Goal: Transaction & Acquisition: Purchase product/service

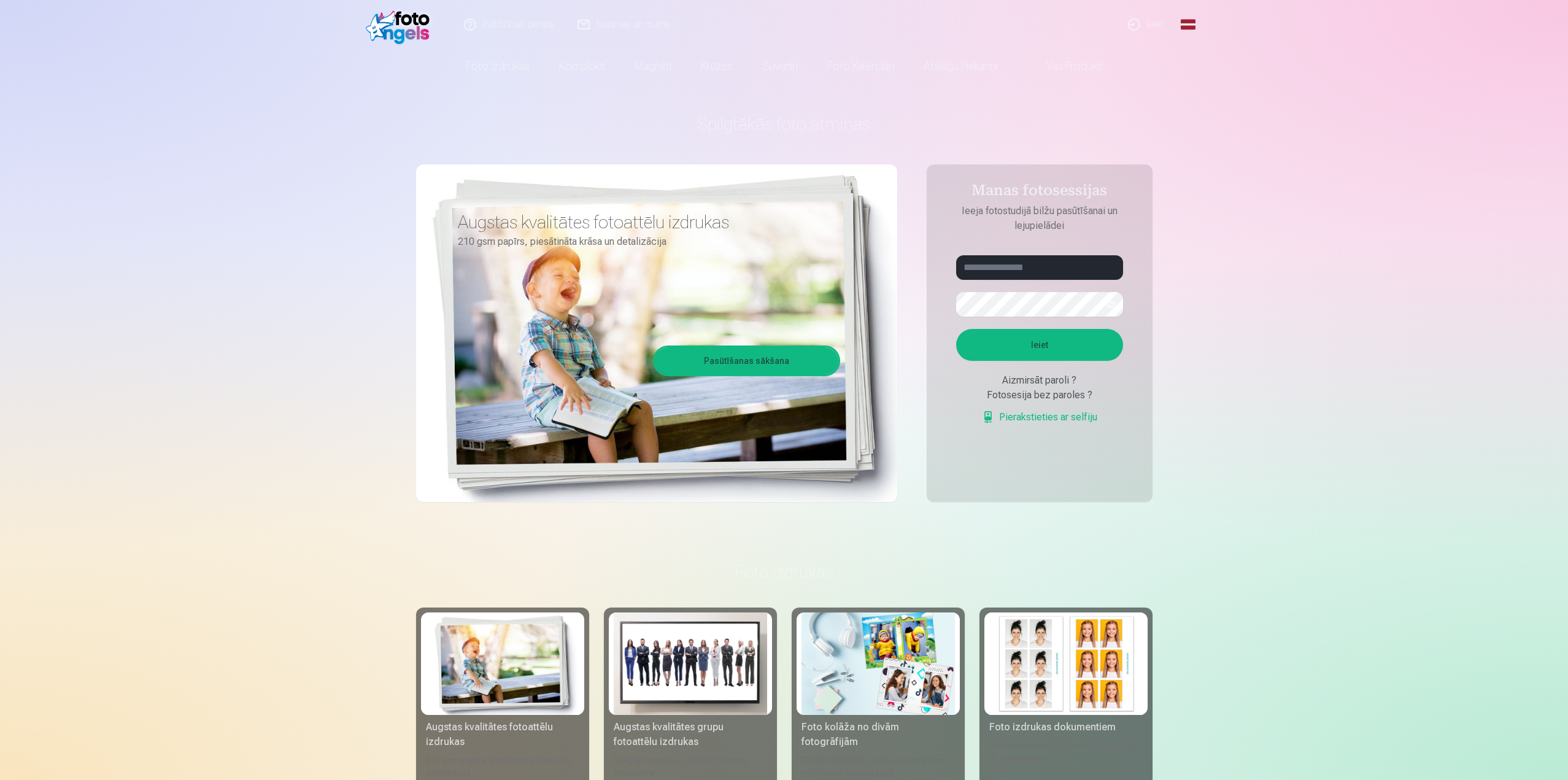
click at [1152, 26] on link "Ieiet" at bounding box center [1146, 25] width 59 height 49
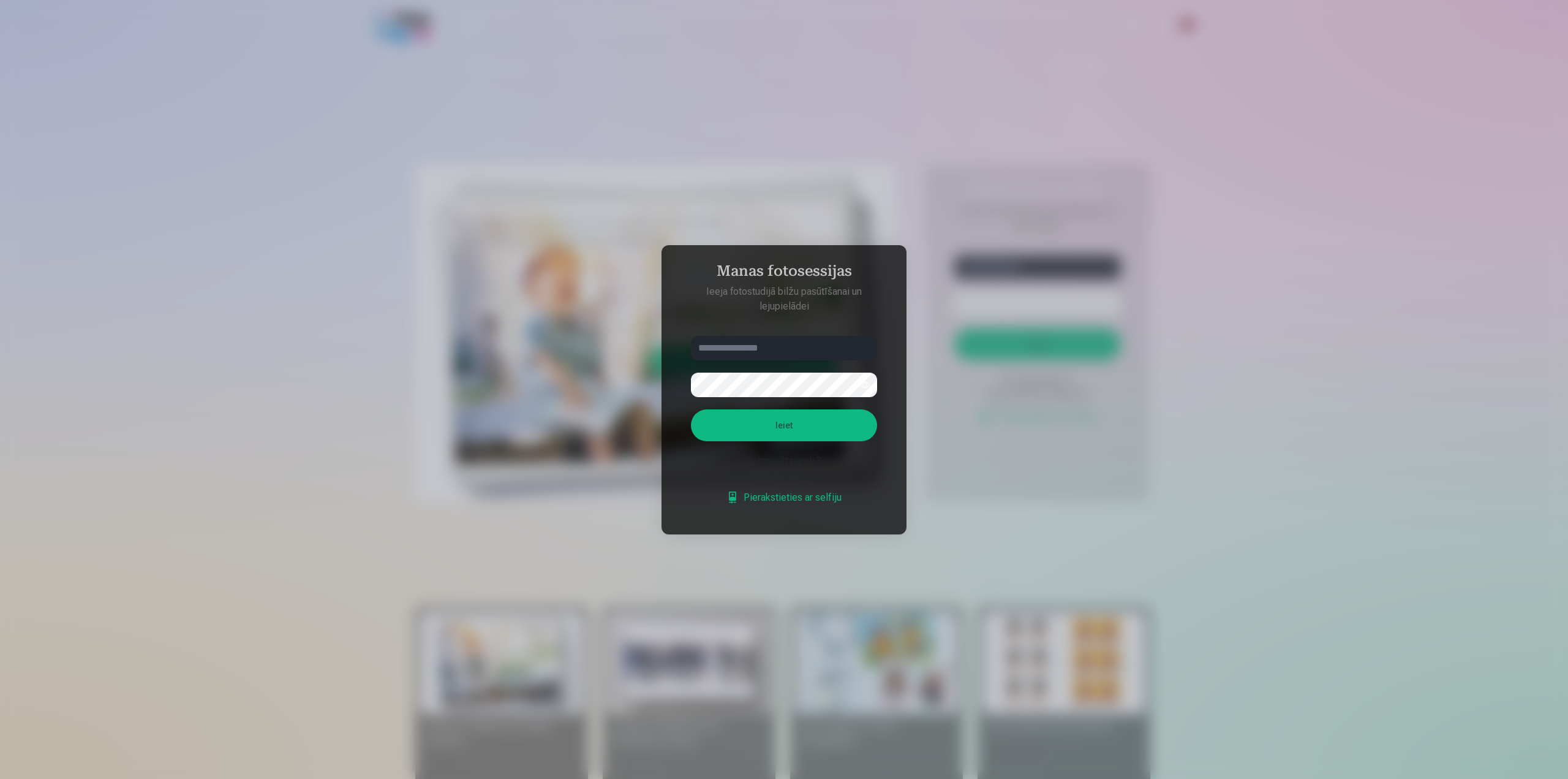
click at [719, 350] on input "text" at bounding box center [784, 348] width 187 height 25
type input "**********"
click at [806, 434] on button "Ieiet" at bounding box center [784, 425] width 187 height 32
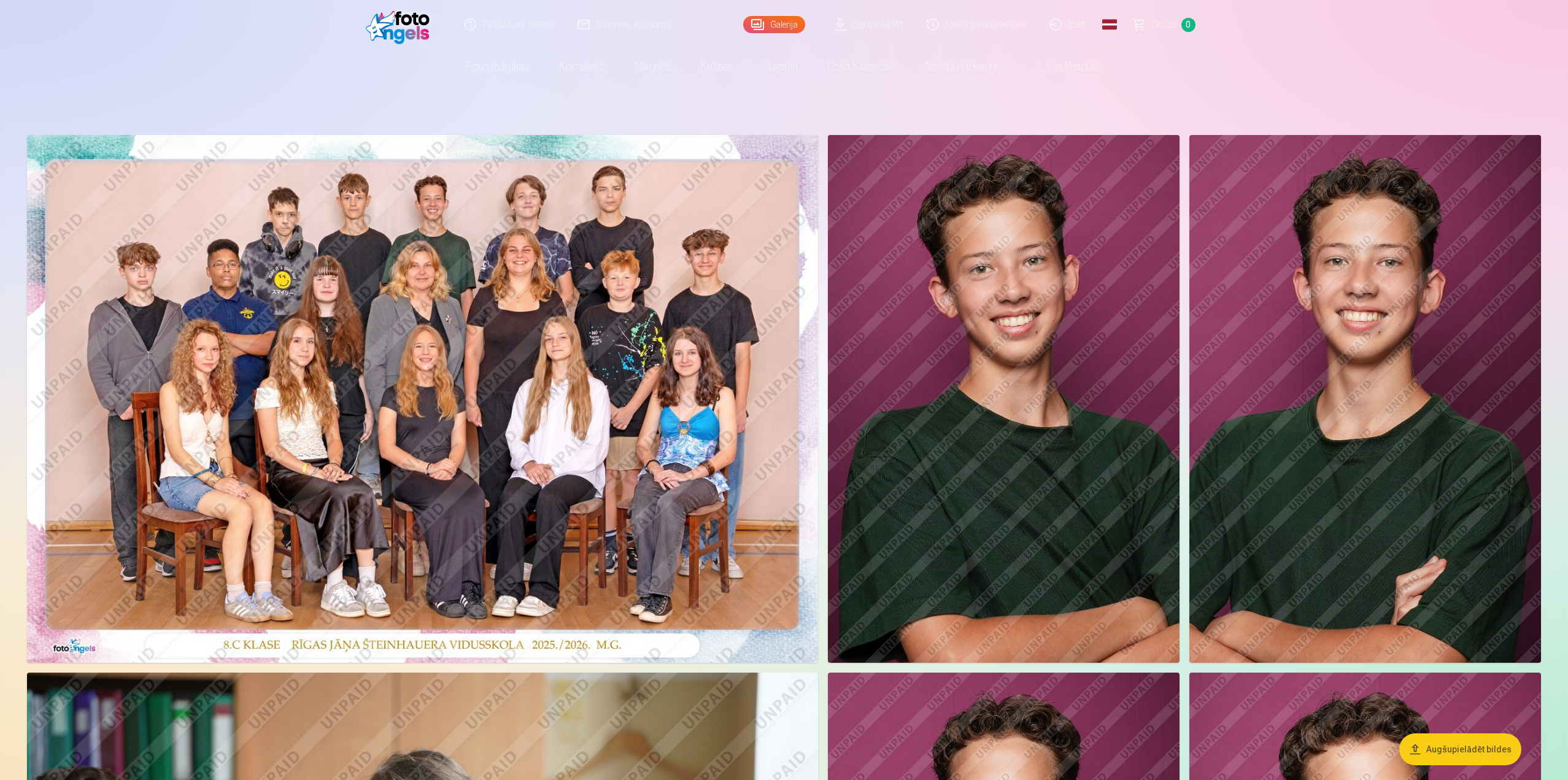
click at [425, 310] on img at bounding box center [422, 399] width 791 height 528
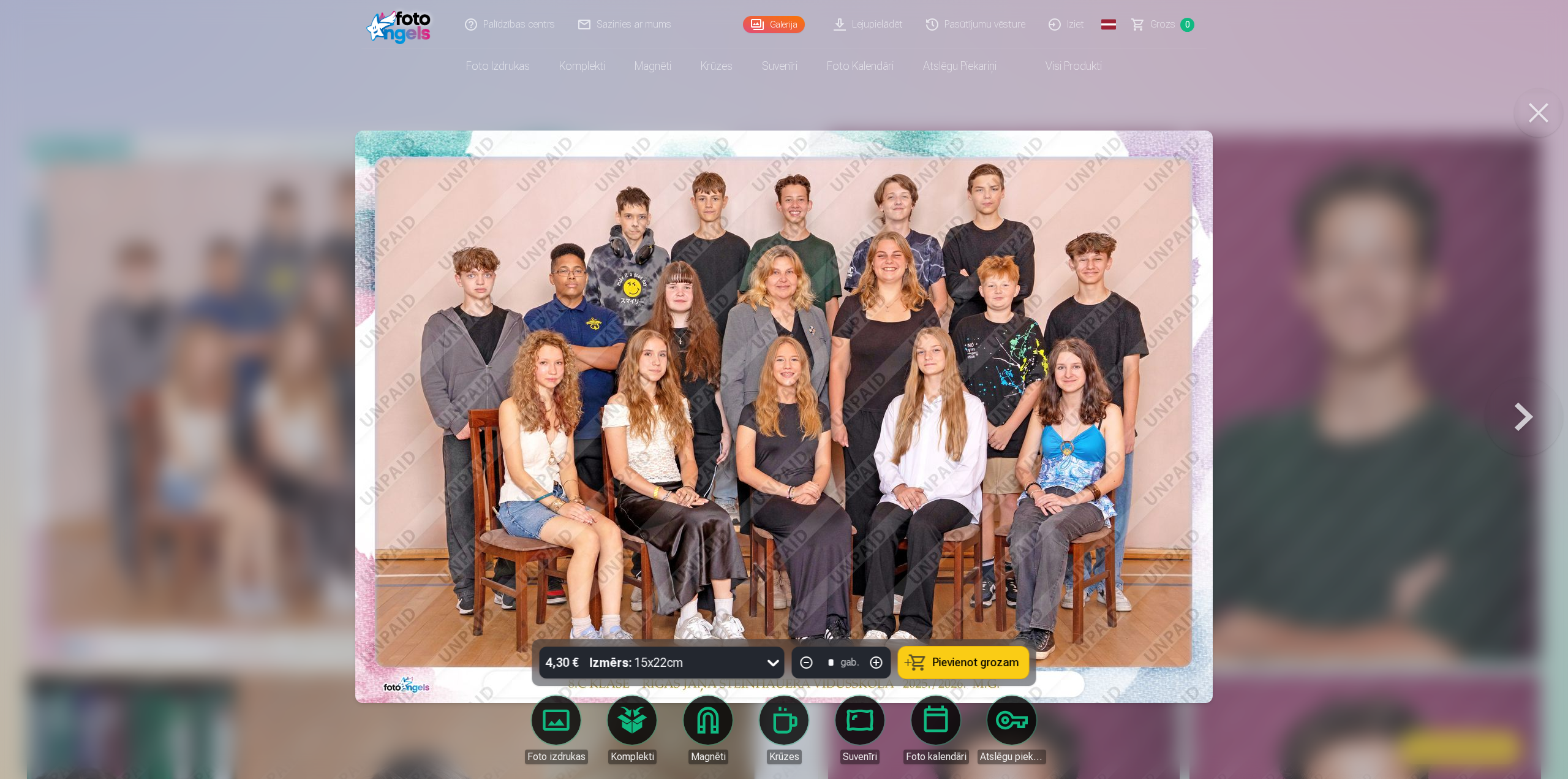
click at [688, 662] on div "4,30 € Izmērs : 15x22cm" at bounding box center [650, 662] width 222 height 32
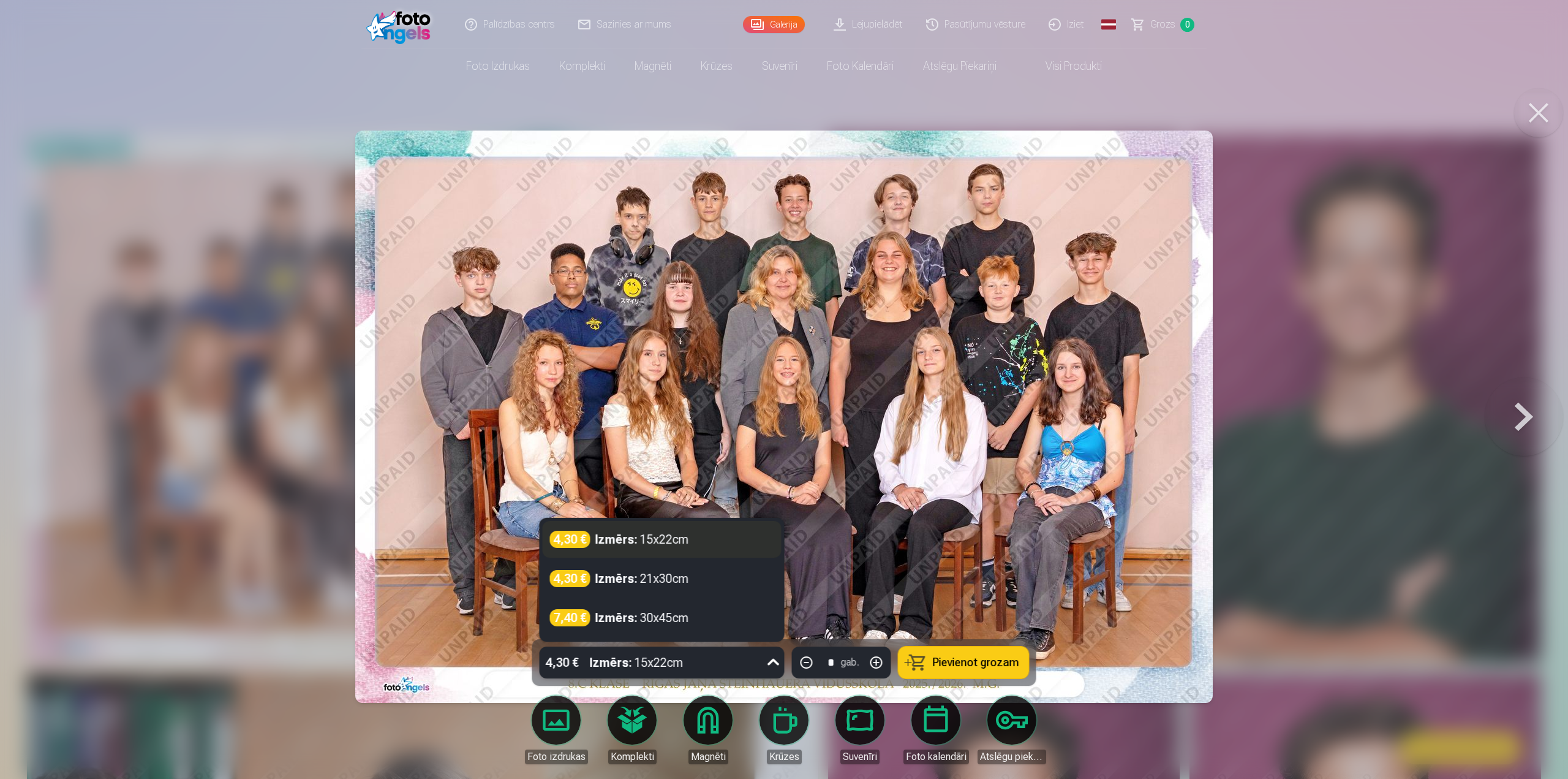
click at [654, 540] on div "Izmērs : 15x22cm" at bounding box center [642, 539] width 94 height 17
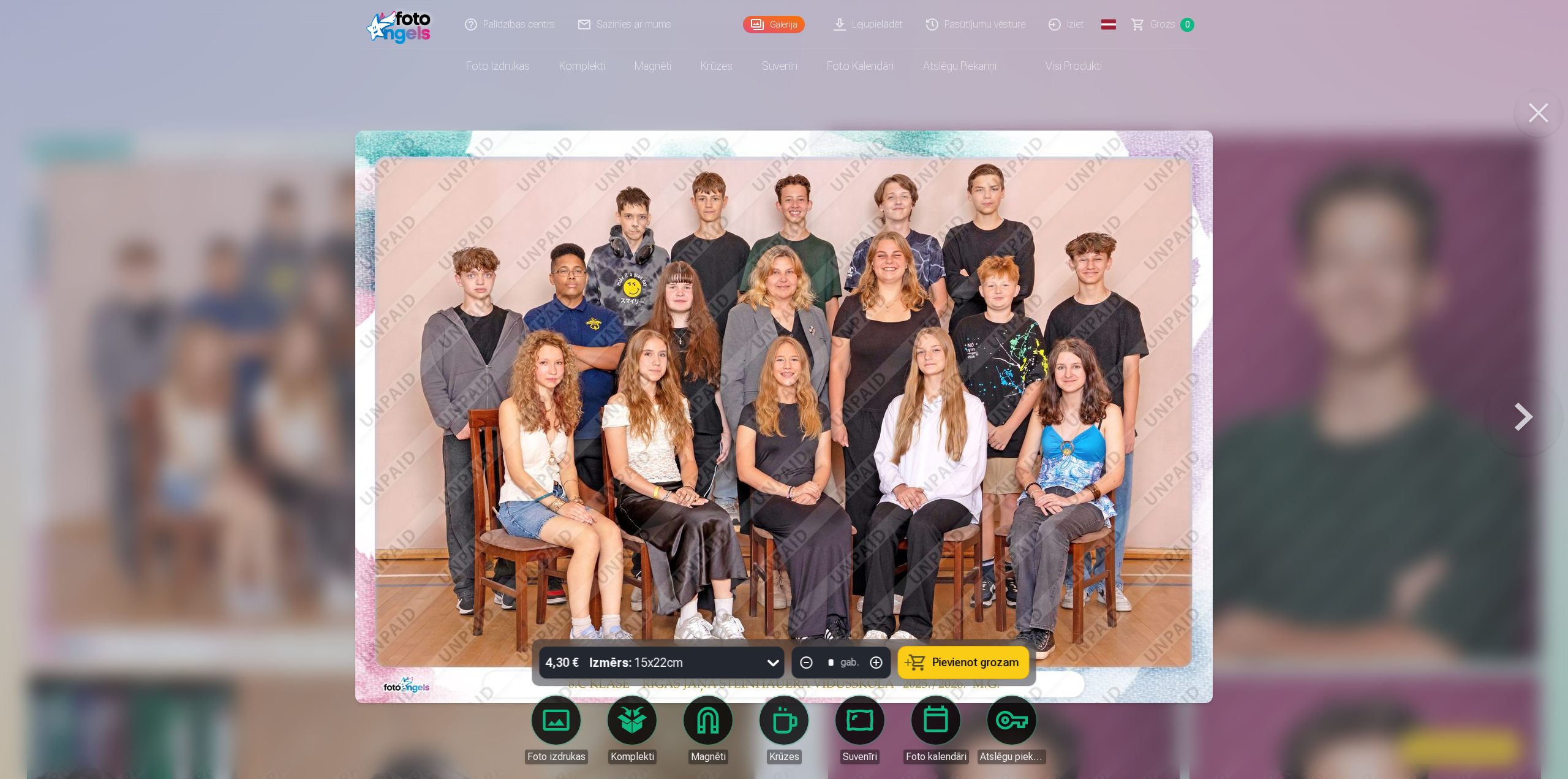
click at [994, 663] on span "Pievienot grozam" at bounding box center [976, 662] width 86 height 11
click at [1531, 119] on button at bounding box center [1539, 113] width 49 height 49
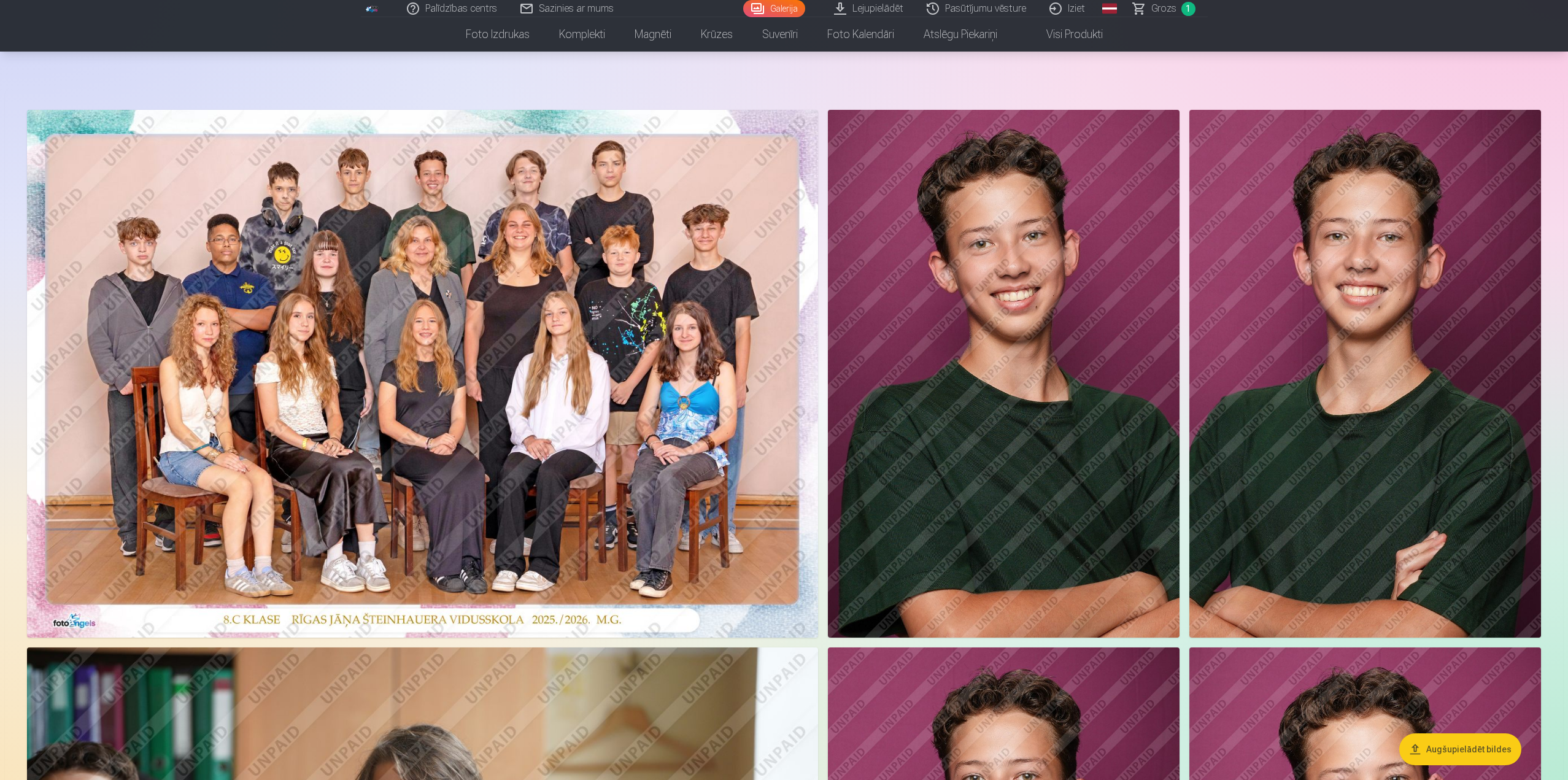
scroll to position [41, 0]
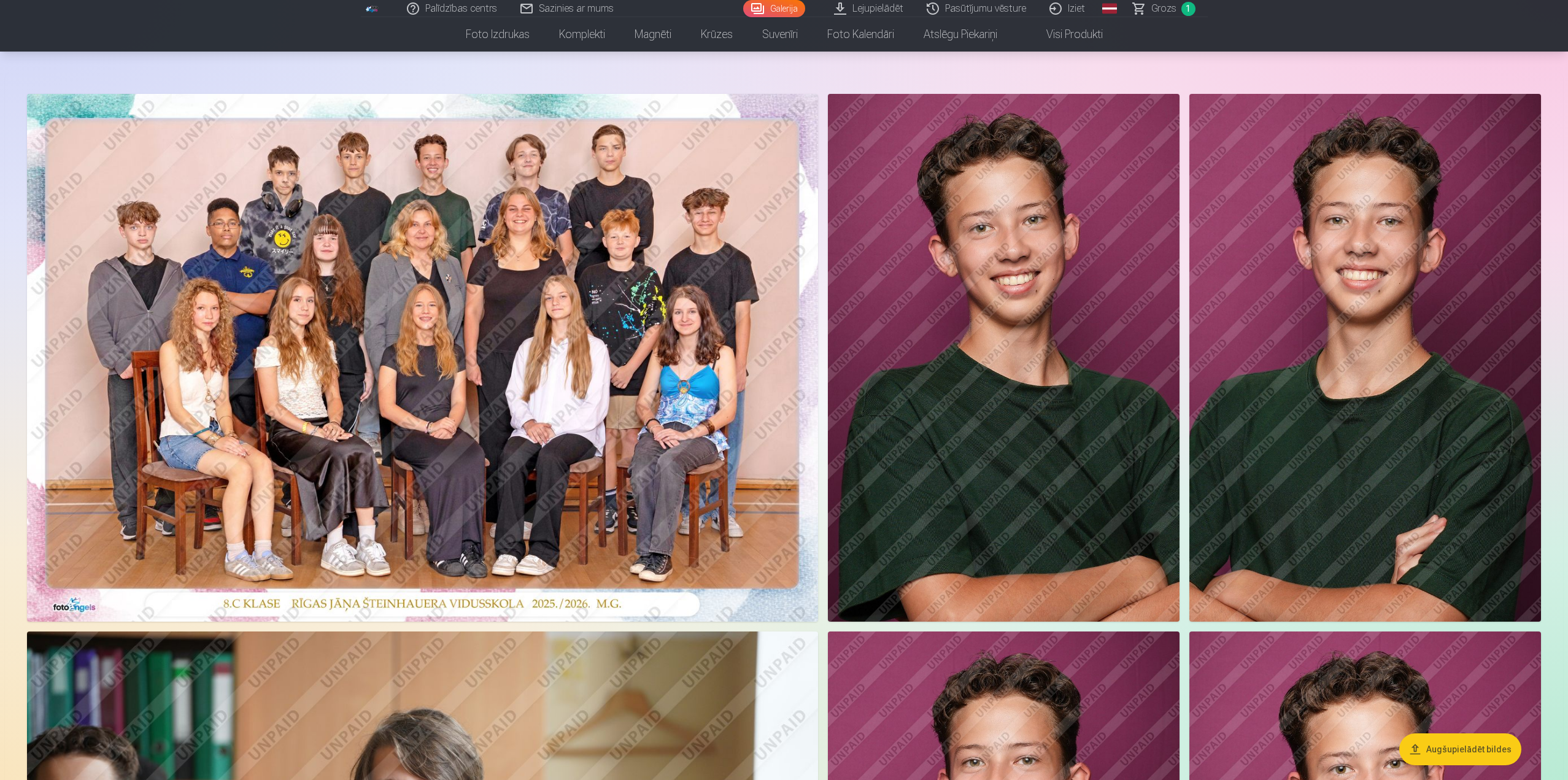
click at [1012, 356] on img at bounding box center [1003, 357] width 352 height 528
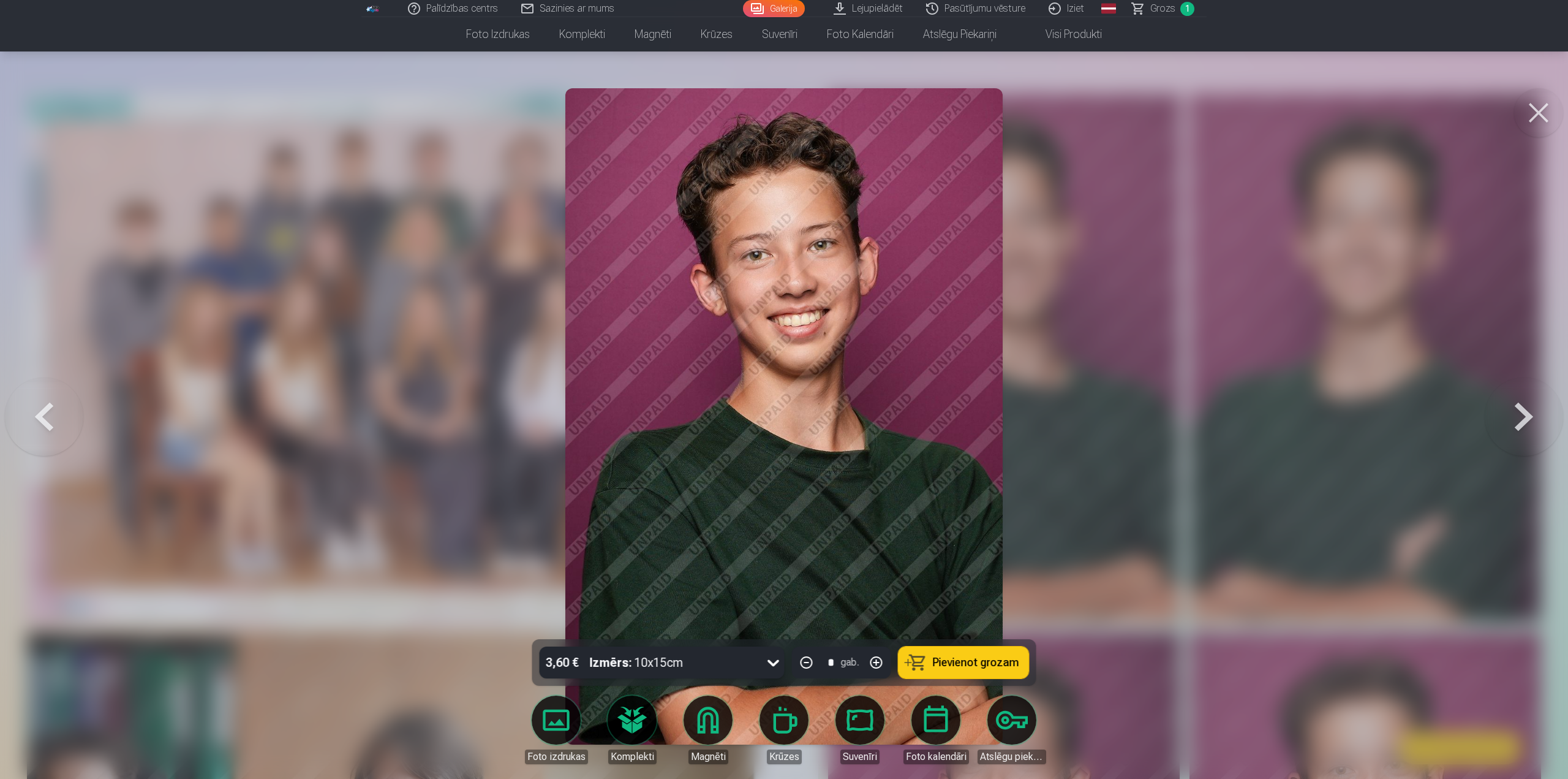
click at [950, 660] on span "Pievienot grozam" at bounding box center [976, 662] width 86 height 11
click at [1162, 463] on div at bounding box center [784, 389] width 1568 height 779
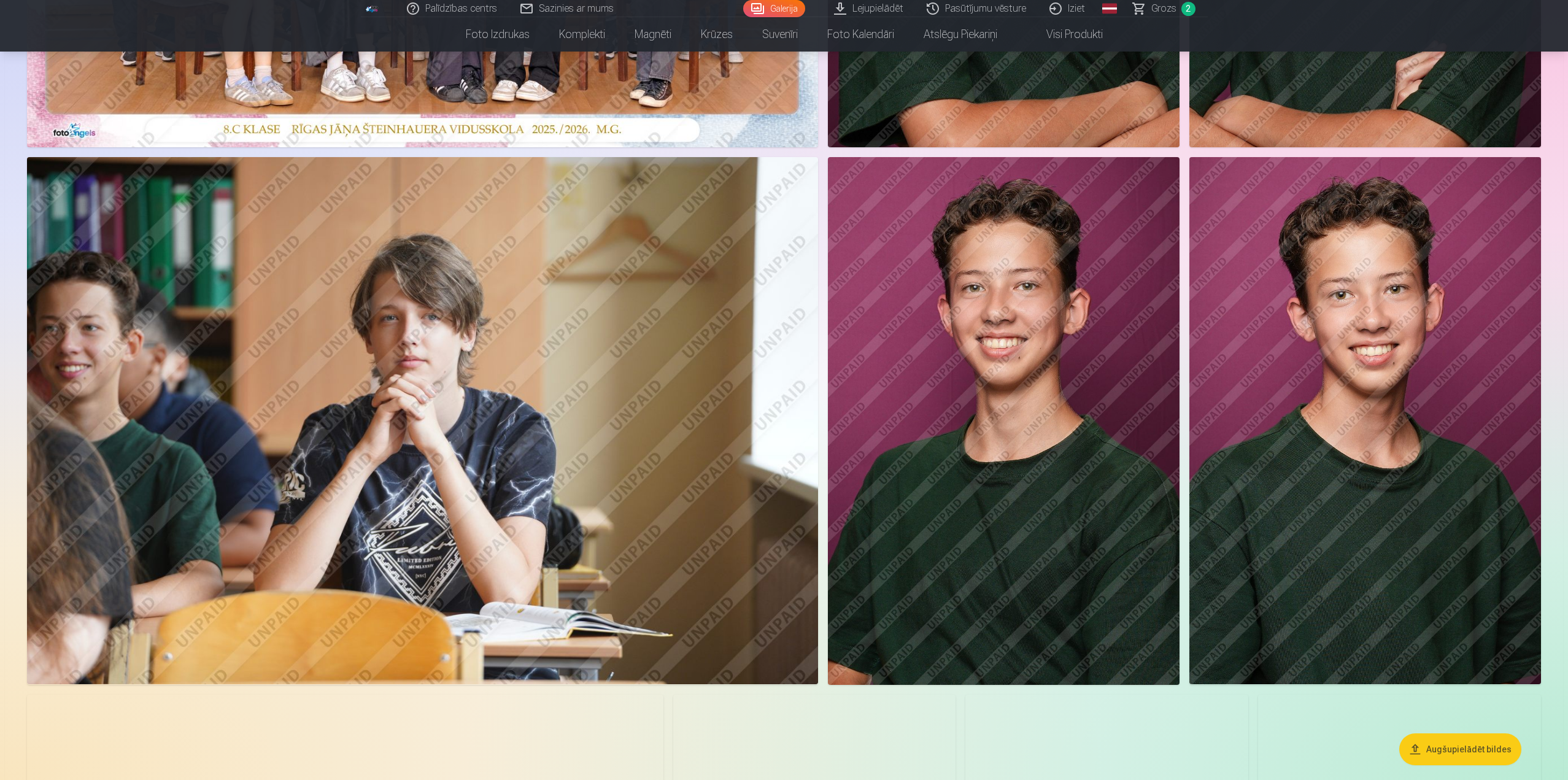
scroll to position [553, 0]
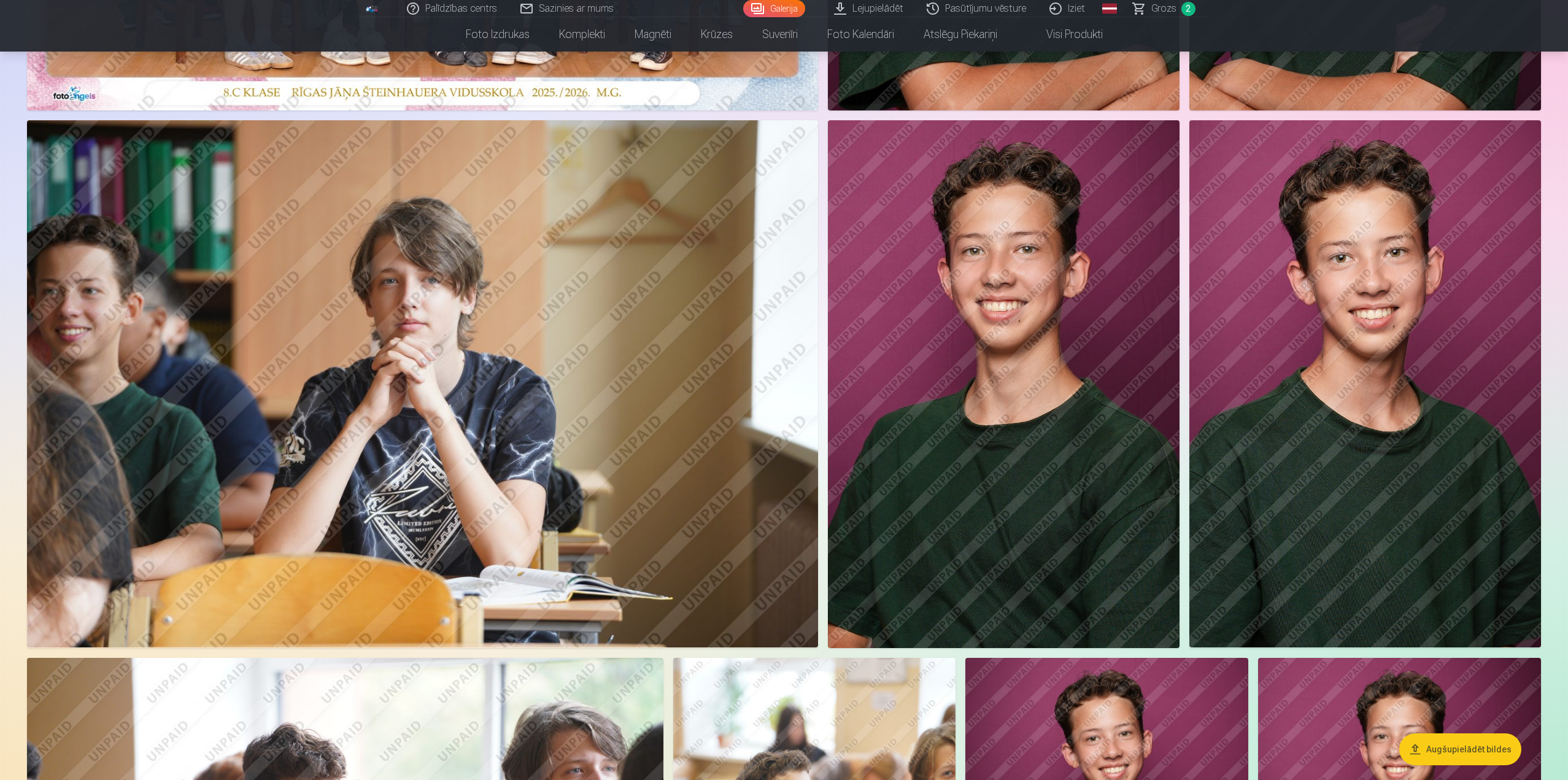
click at [1365, 319] on img at bounding box center [1365, 384] width 352 height 527
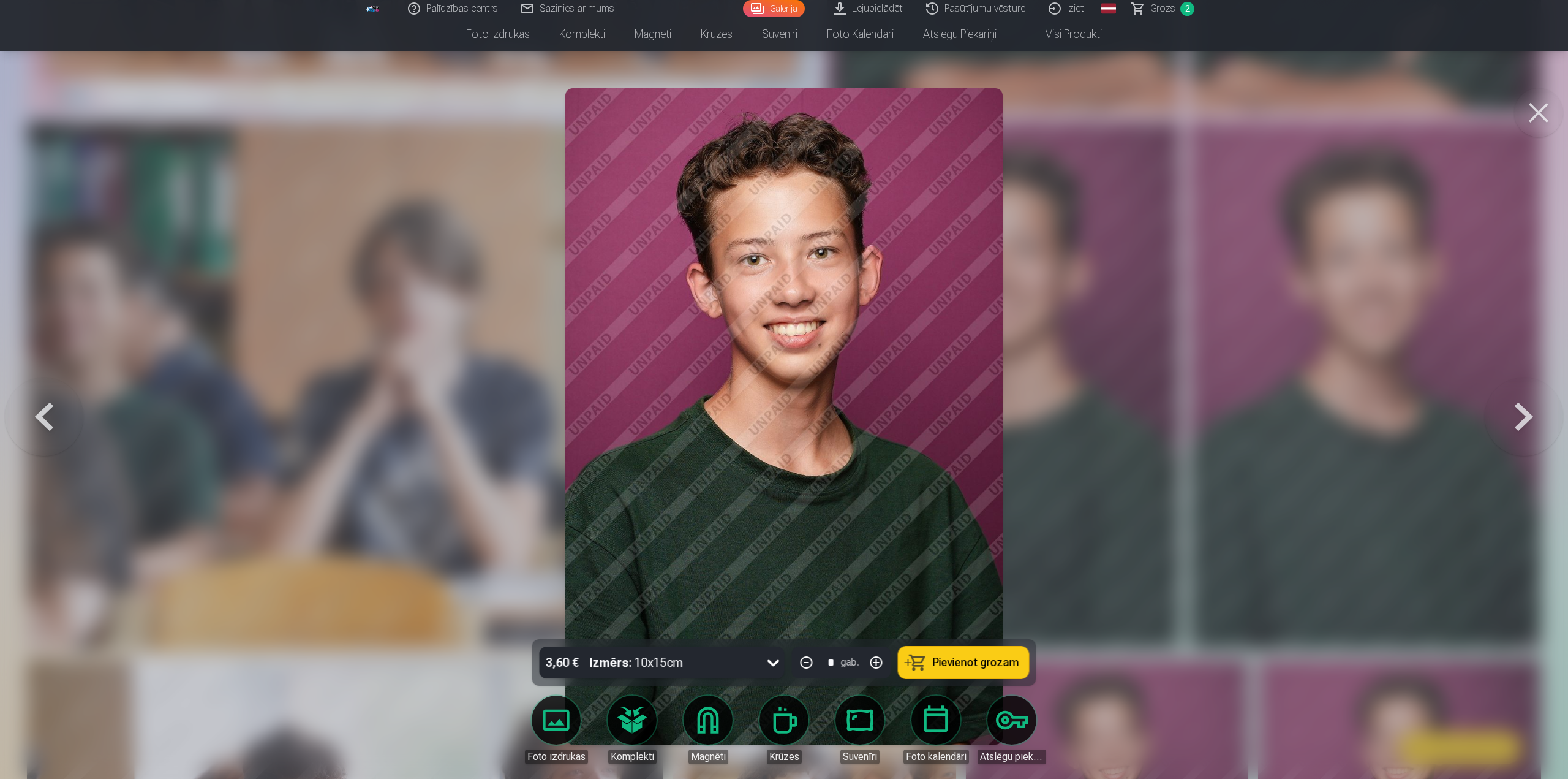
click at [932, 662] on button "Pievienot grozam" at bounding box center [964, 662] width 131 height 32
click at [1208, 518] on div at bounding box center [784, 389] width 1568 height 779
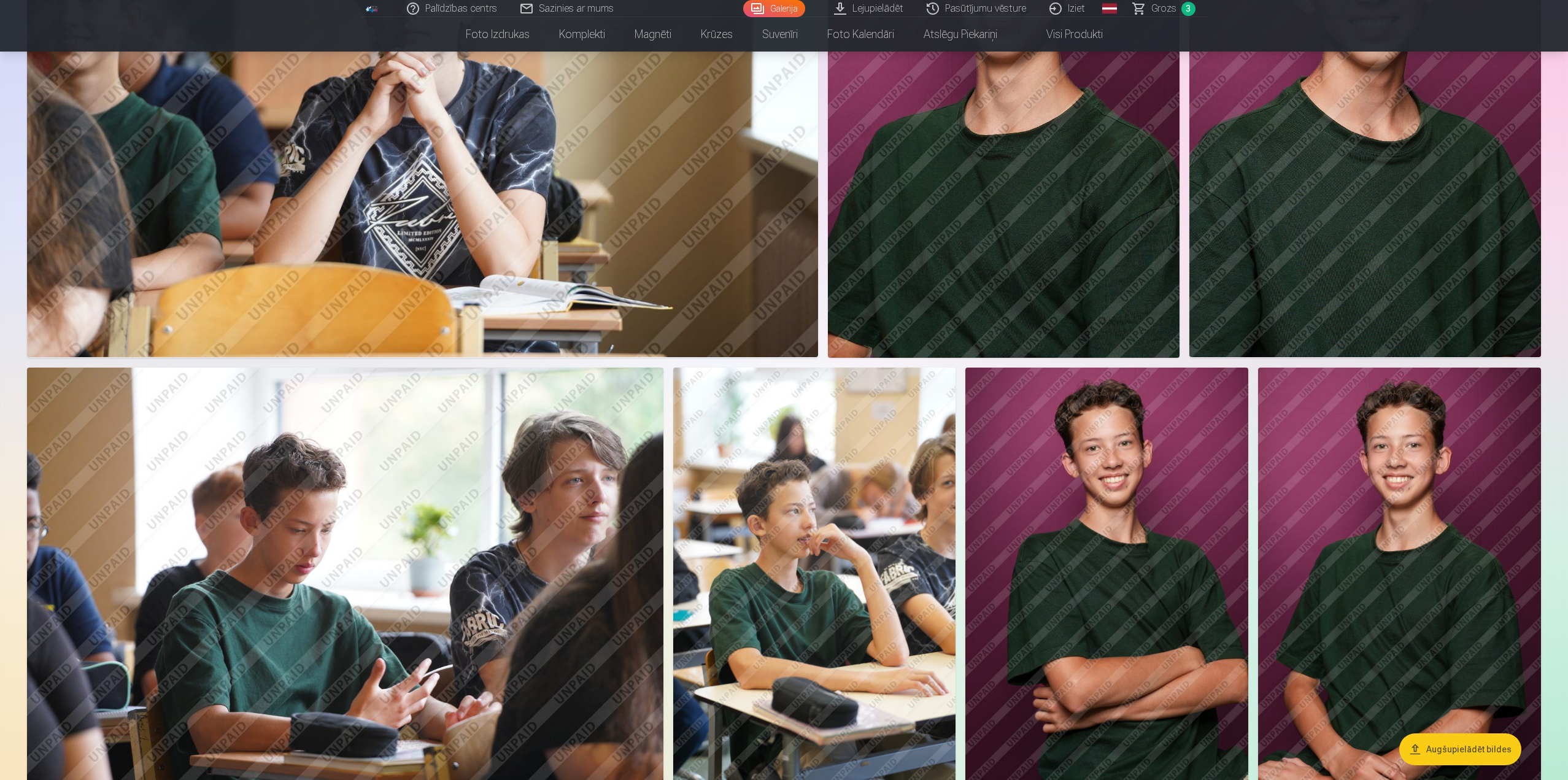
scroll to position [880, 0]
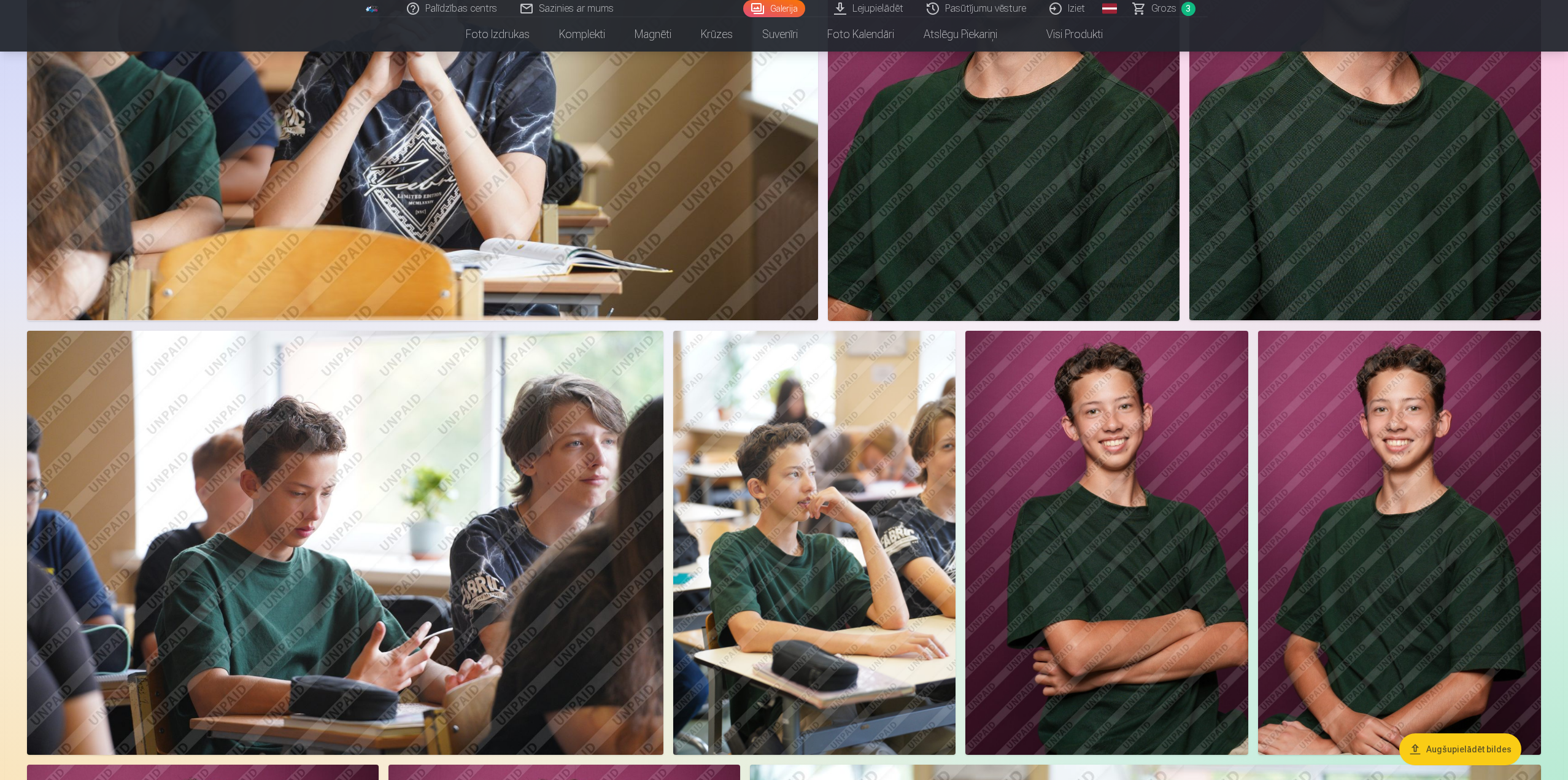
click at [1120, 553] on img at bounding box center [1106, 543] width 282 height 424
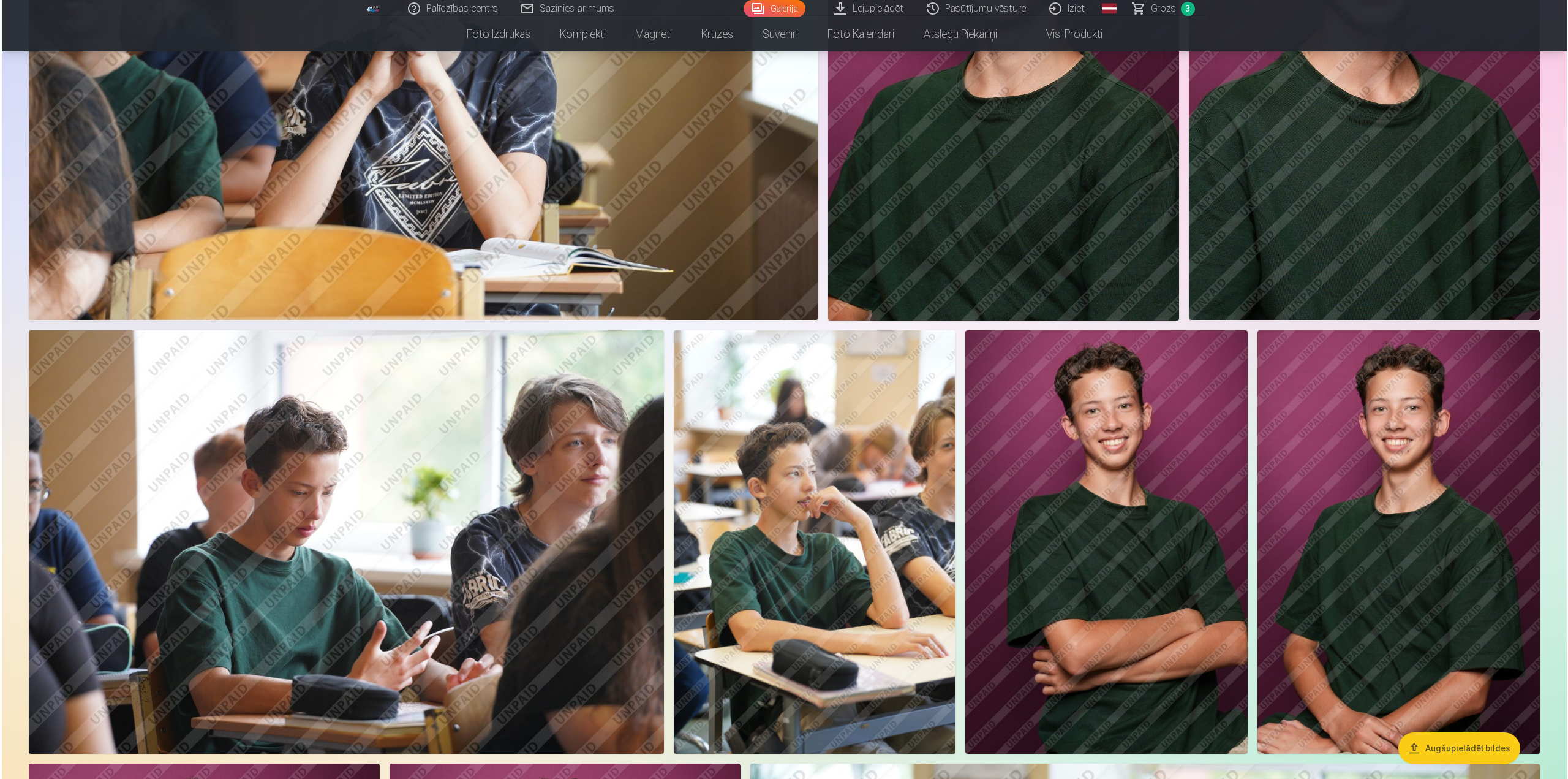
scroll to position [879, 0]
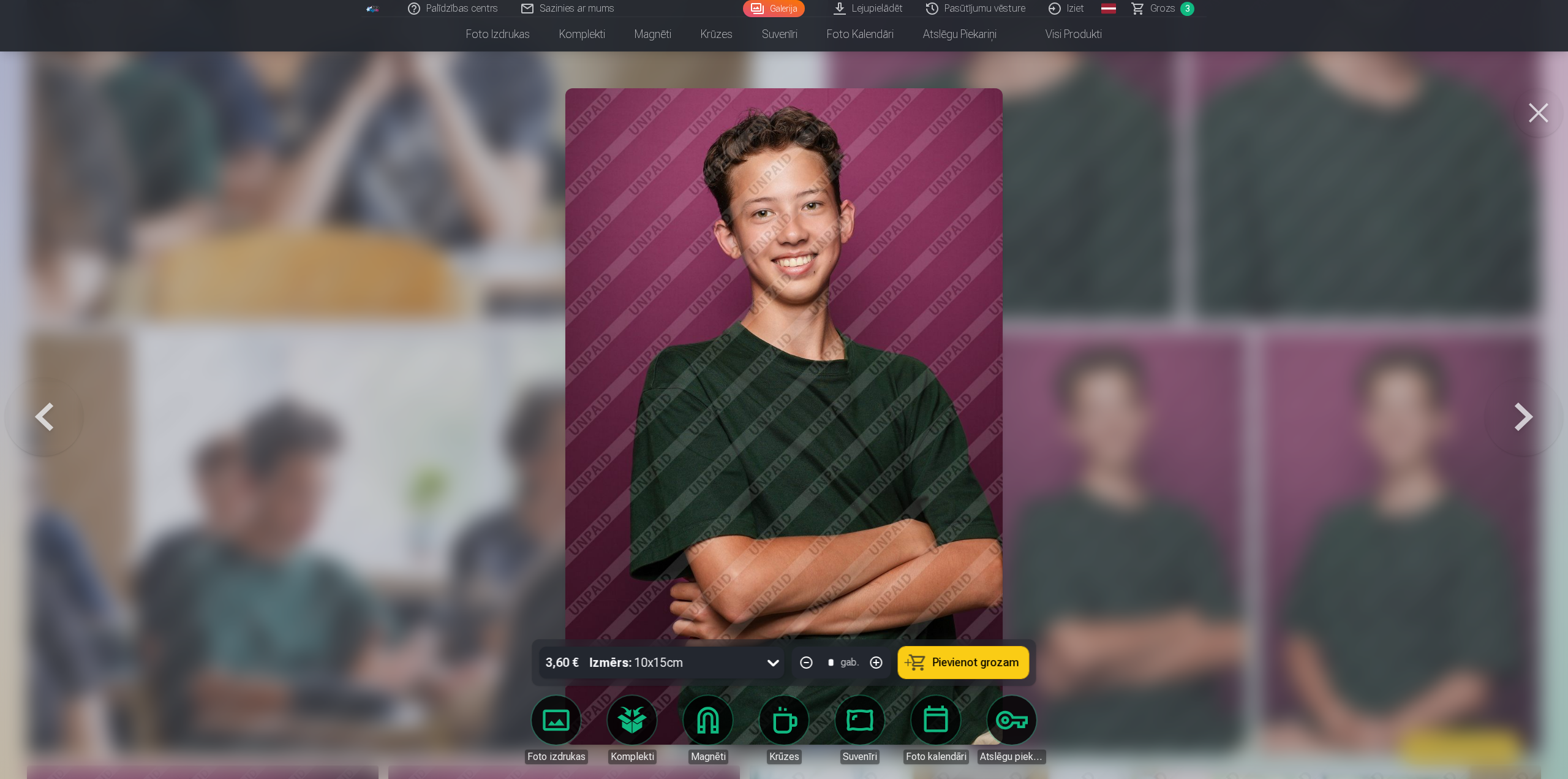
click at [933, 658] on button "Pievienot grozam" at bounding box center [964, 662] width 131 height 32
click at [1186, 489] on div at bounding box center [784, 389] width 1568 height 779
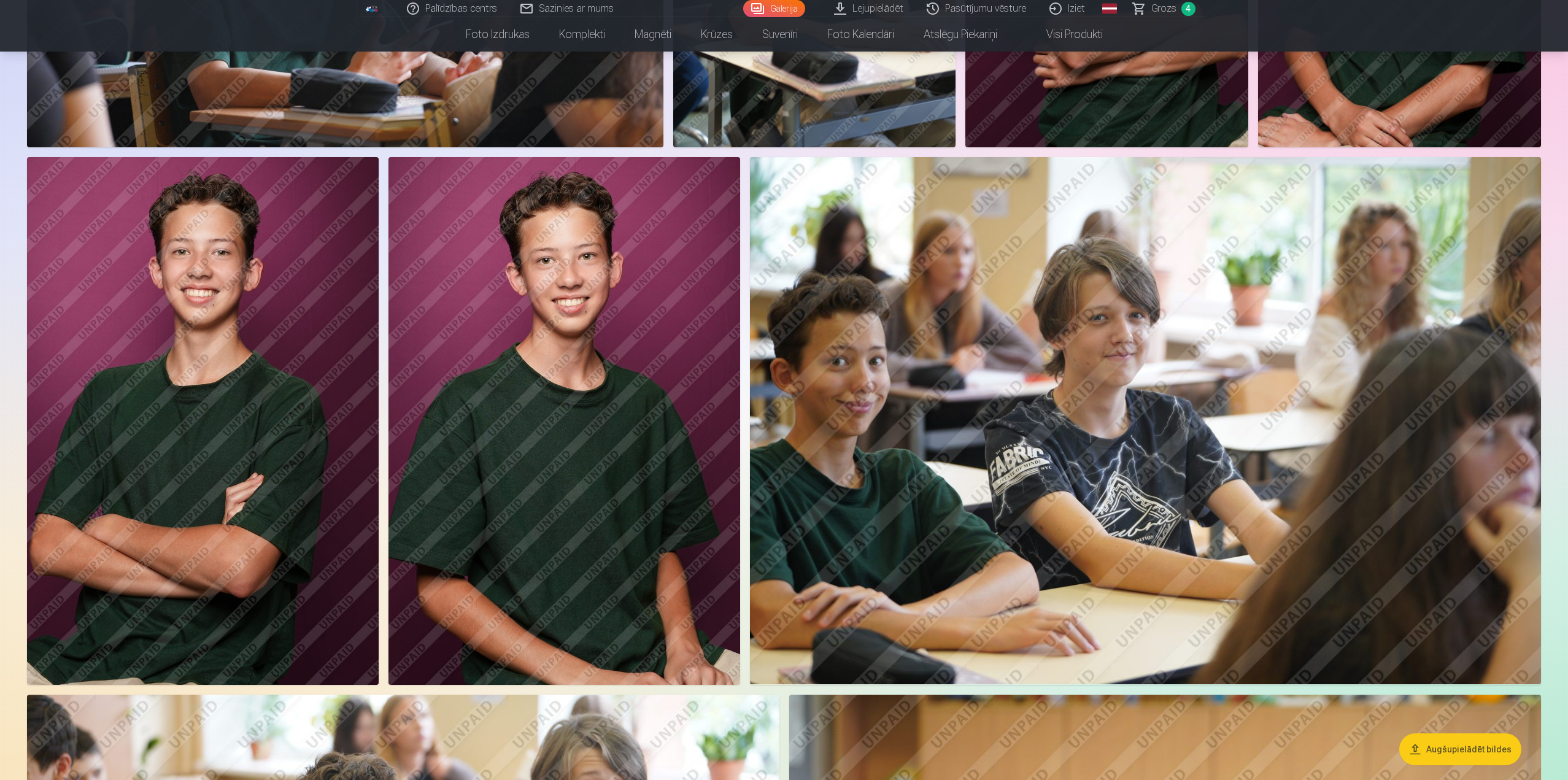
scroll to position [1493, 0]
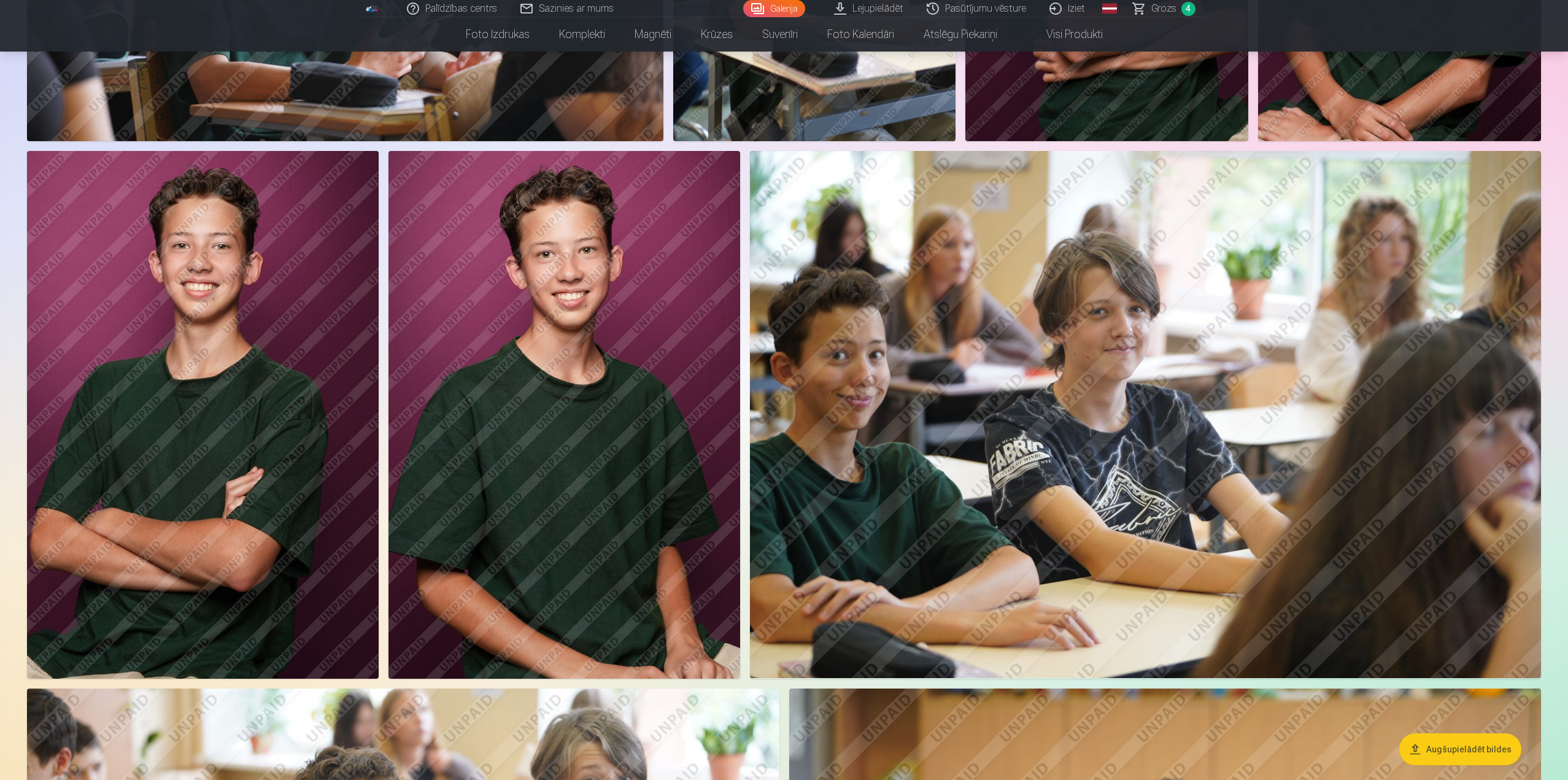
click at [206, 427] on img at bounding box center [203, 414] width 352 height 528
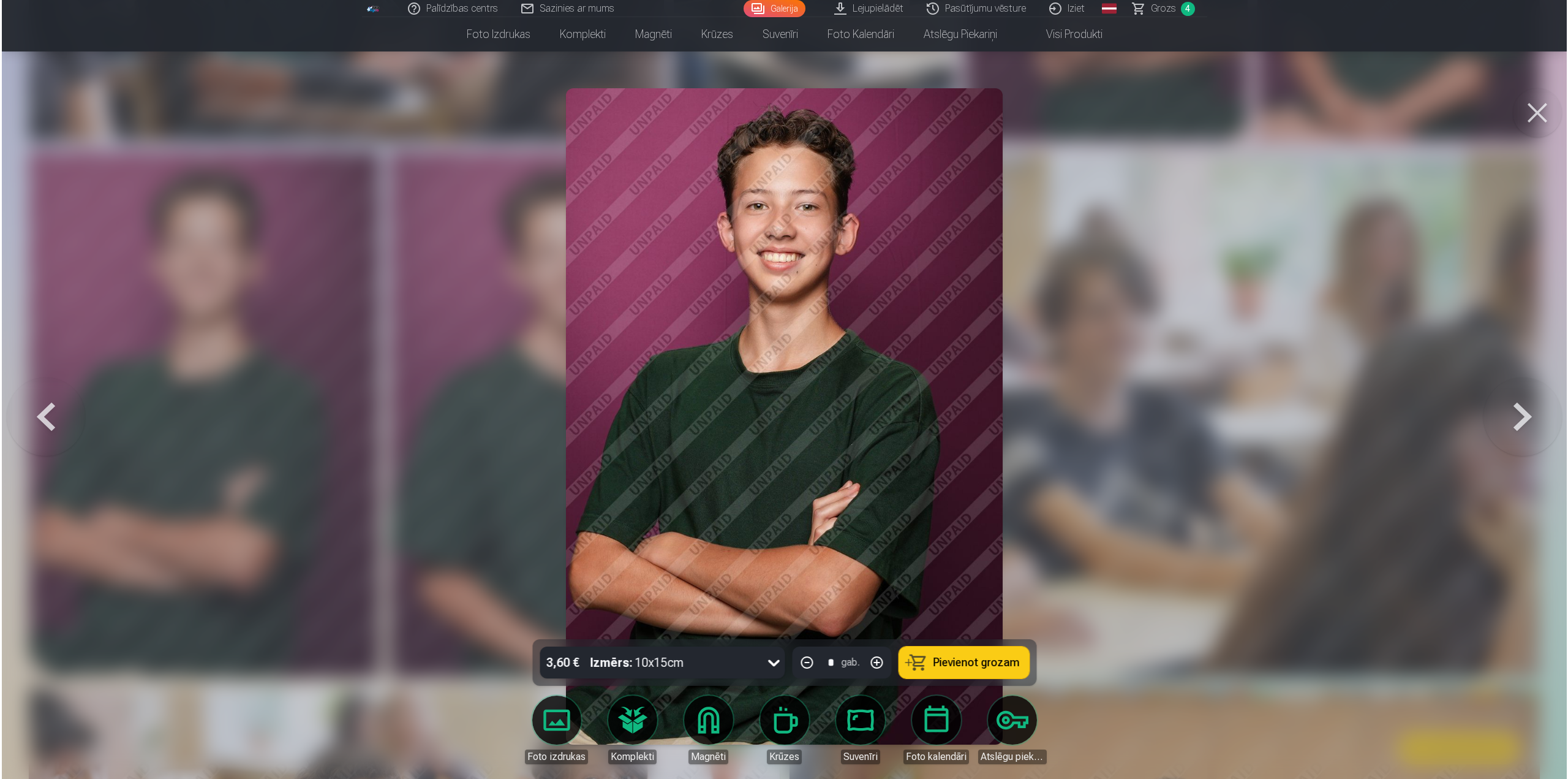
scroll to position [1493, 0]
click at [951, 665] on span "Pievienot grozam" at bounding box center [976, 662] width 86 height 11
click at [1214, 476] on div at bounding box center [784, 389] width 1568 height 779
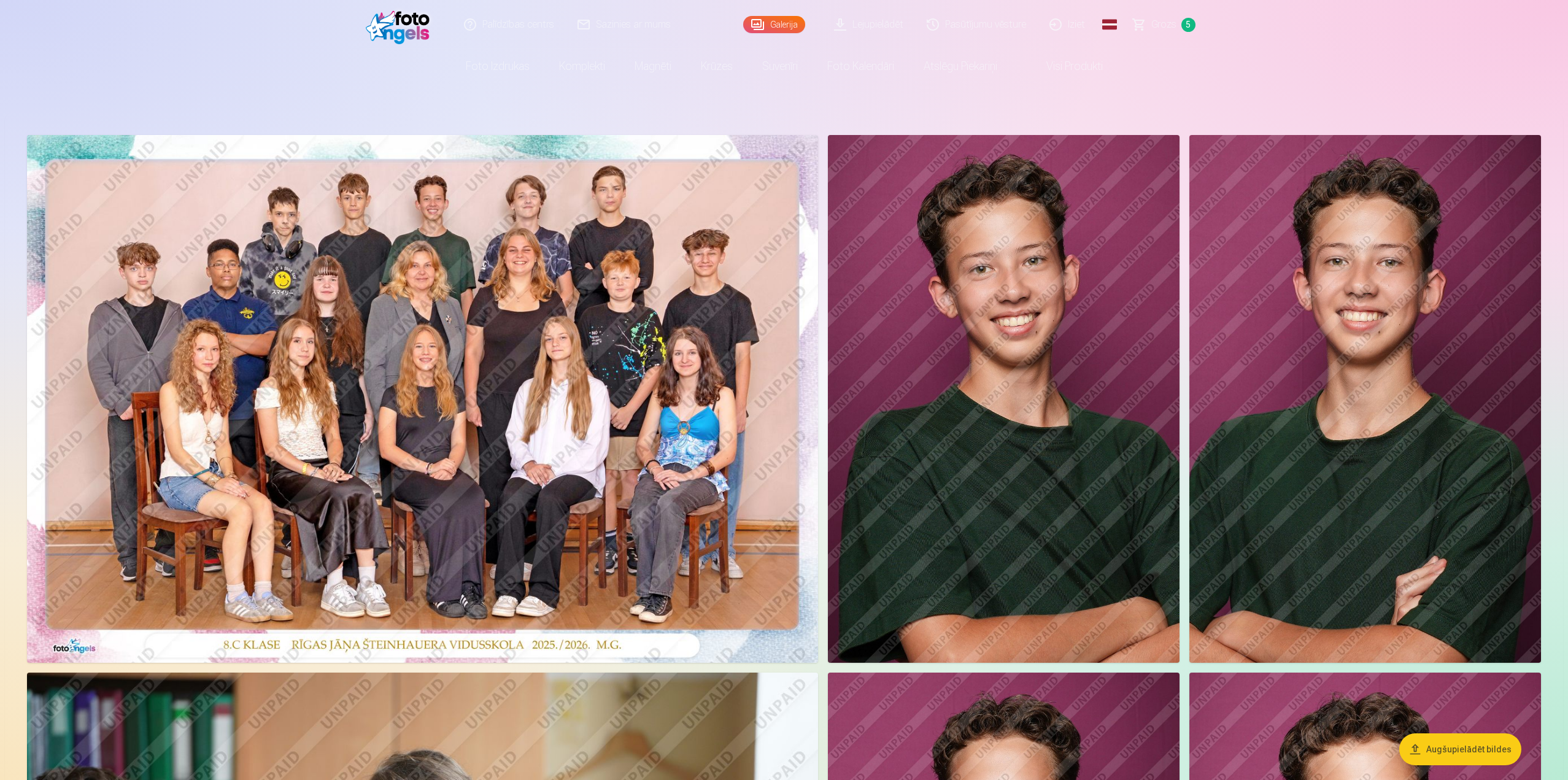
click at [1158, 28] on span "Grozs" at bounding box center [1164, 25] width 26 height 15
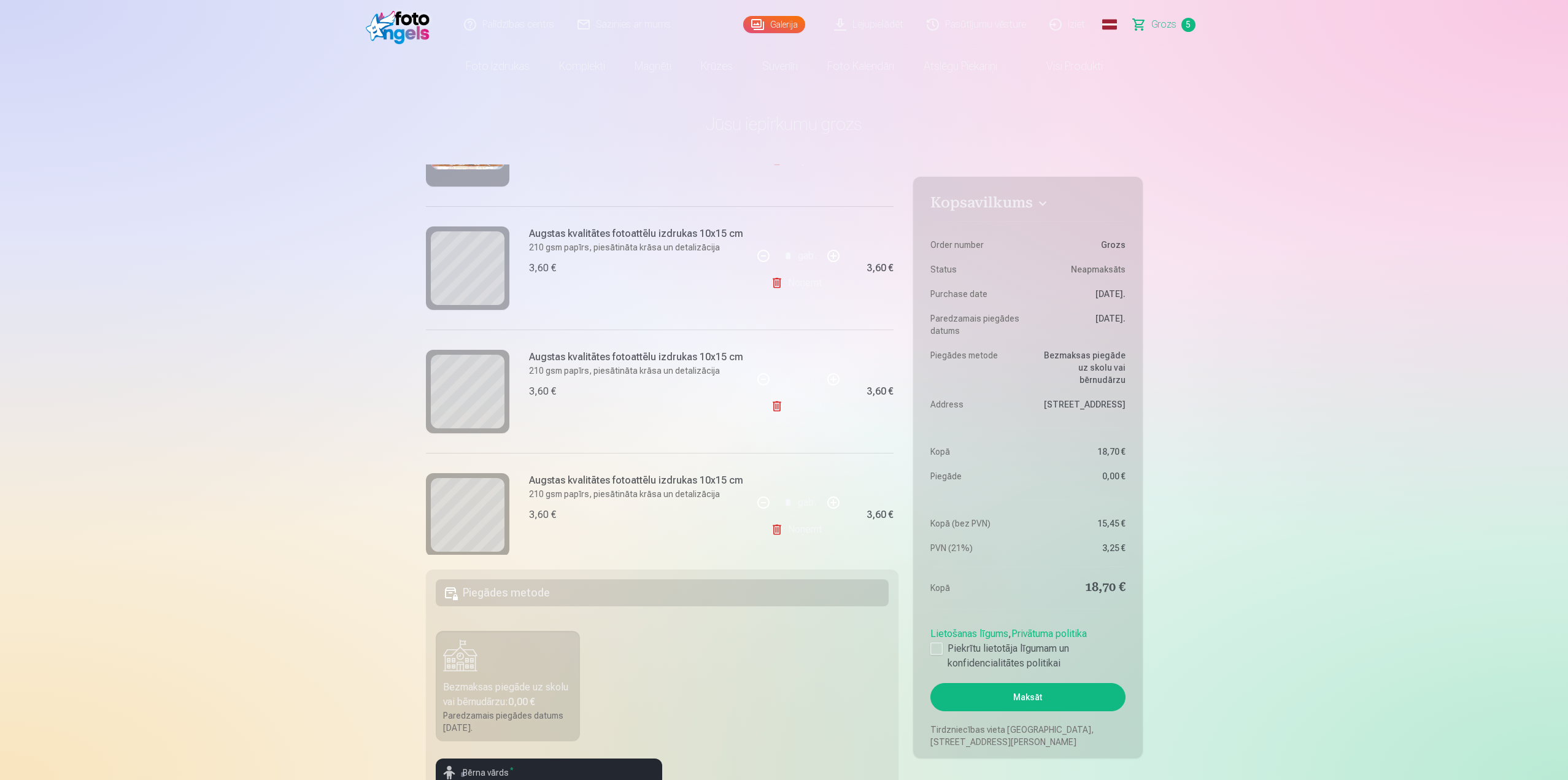
scroll to position [195, 0]
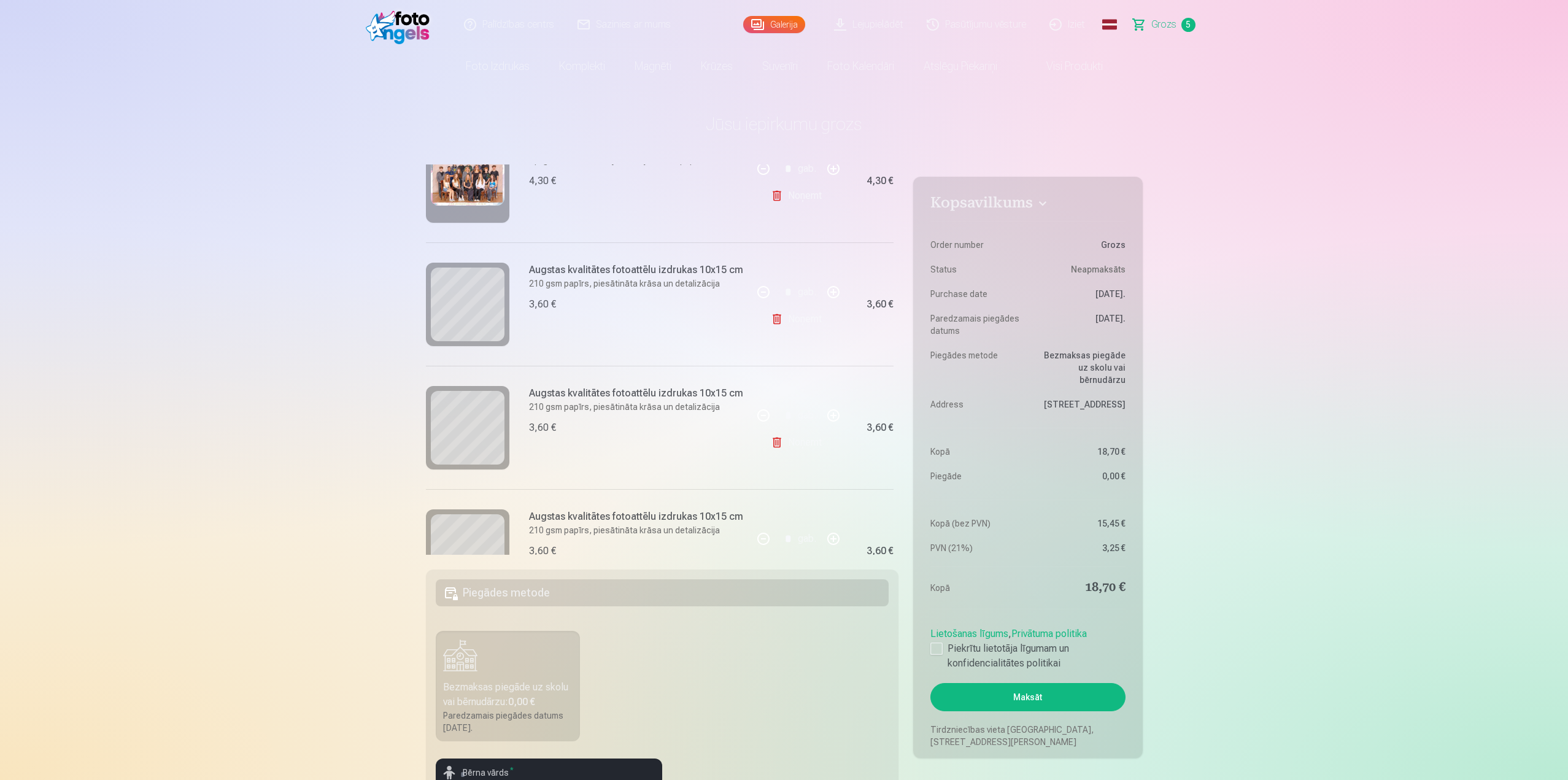
click at [829, 292] on button "button" at bounding box center [833, 292] width 30 height 30
type input "*"
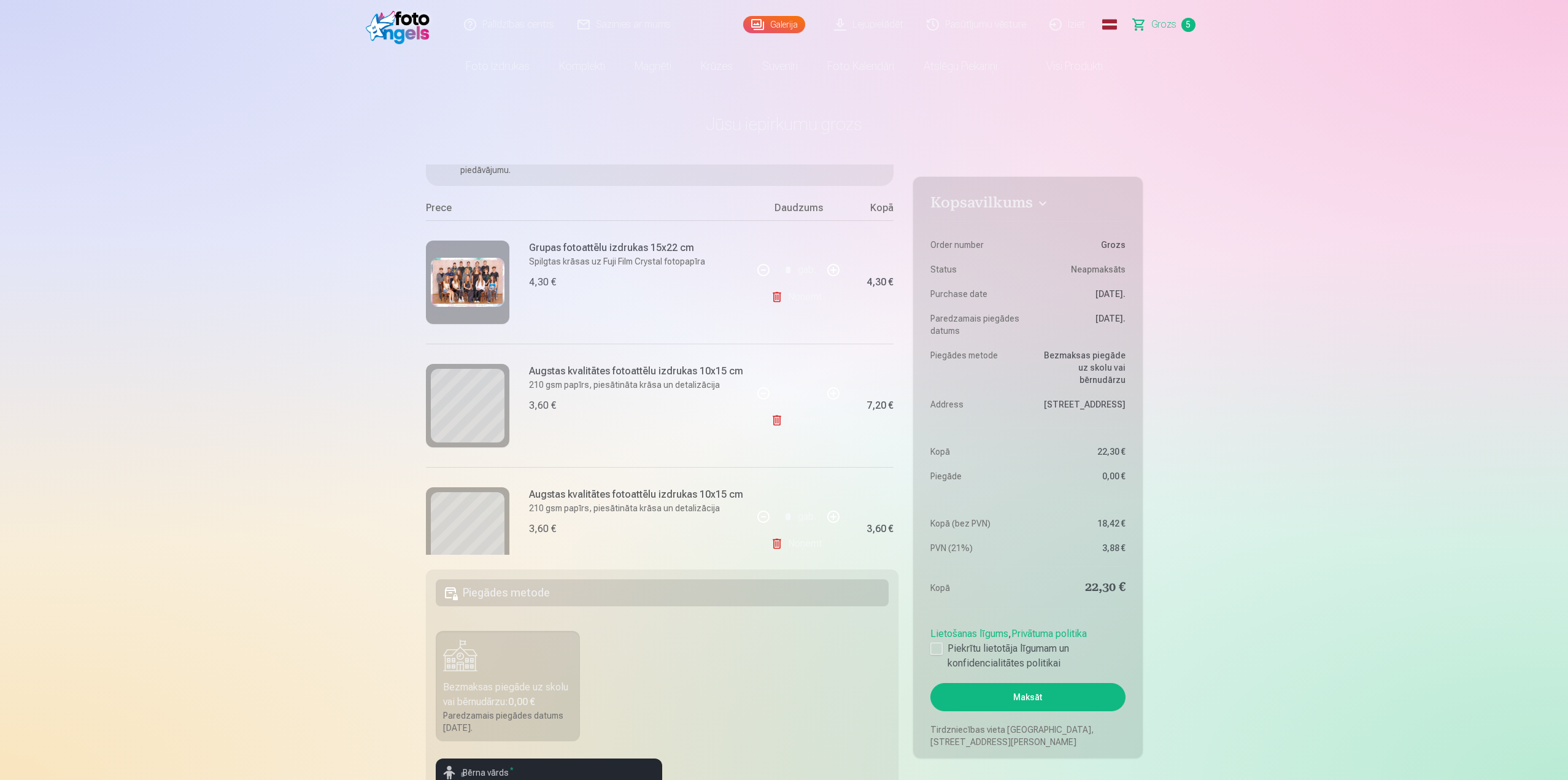
scroll to position [102, 0]
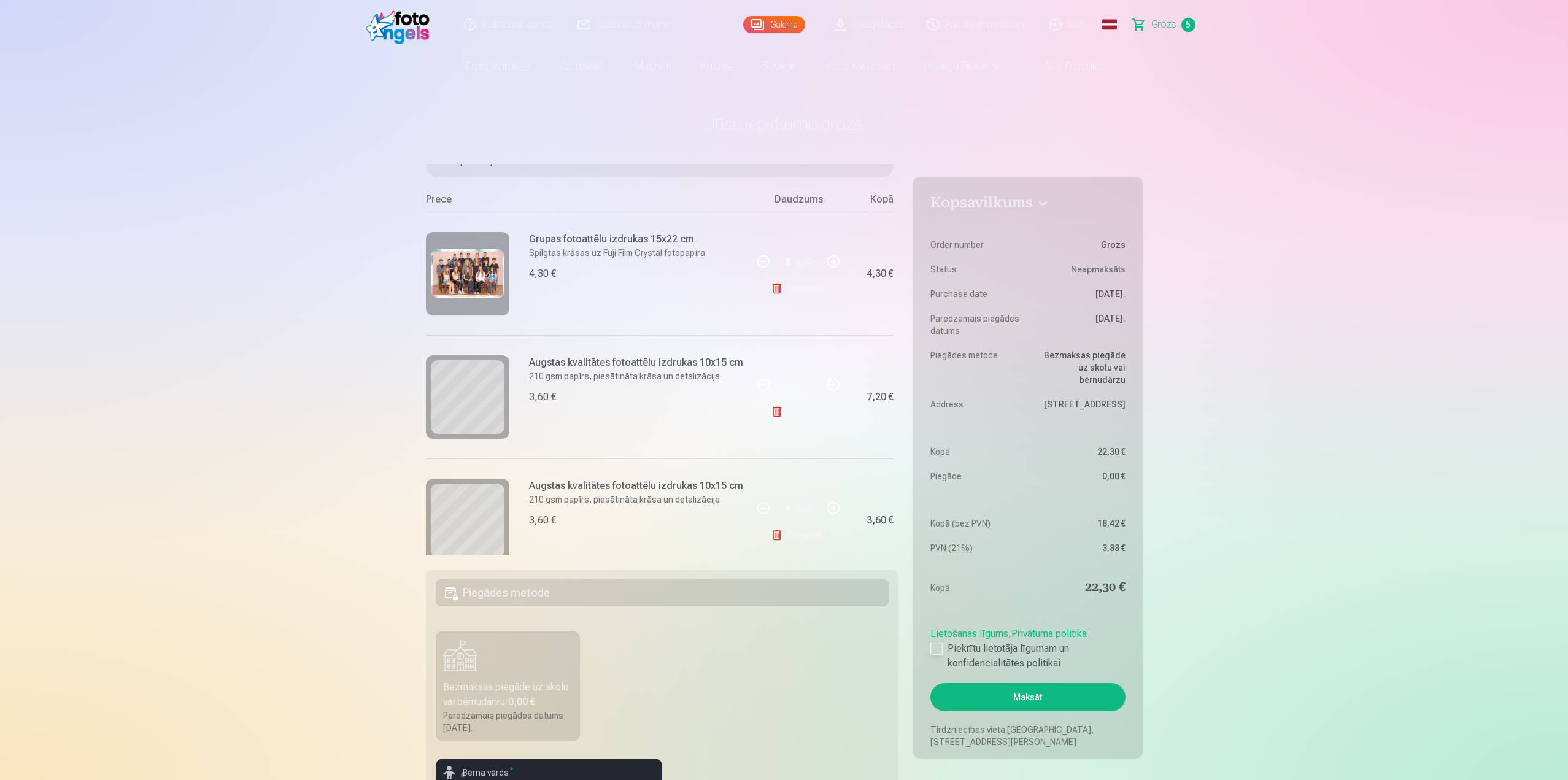
click at [937, 647] on div at bounding box center [936, 648] width 12 height 12
click at [1012, 695] on button "Maksāt" at bounding box center [1028, 697] width 194 height 28
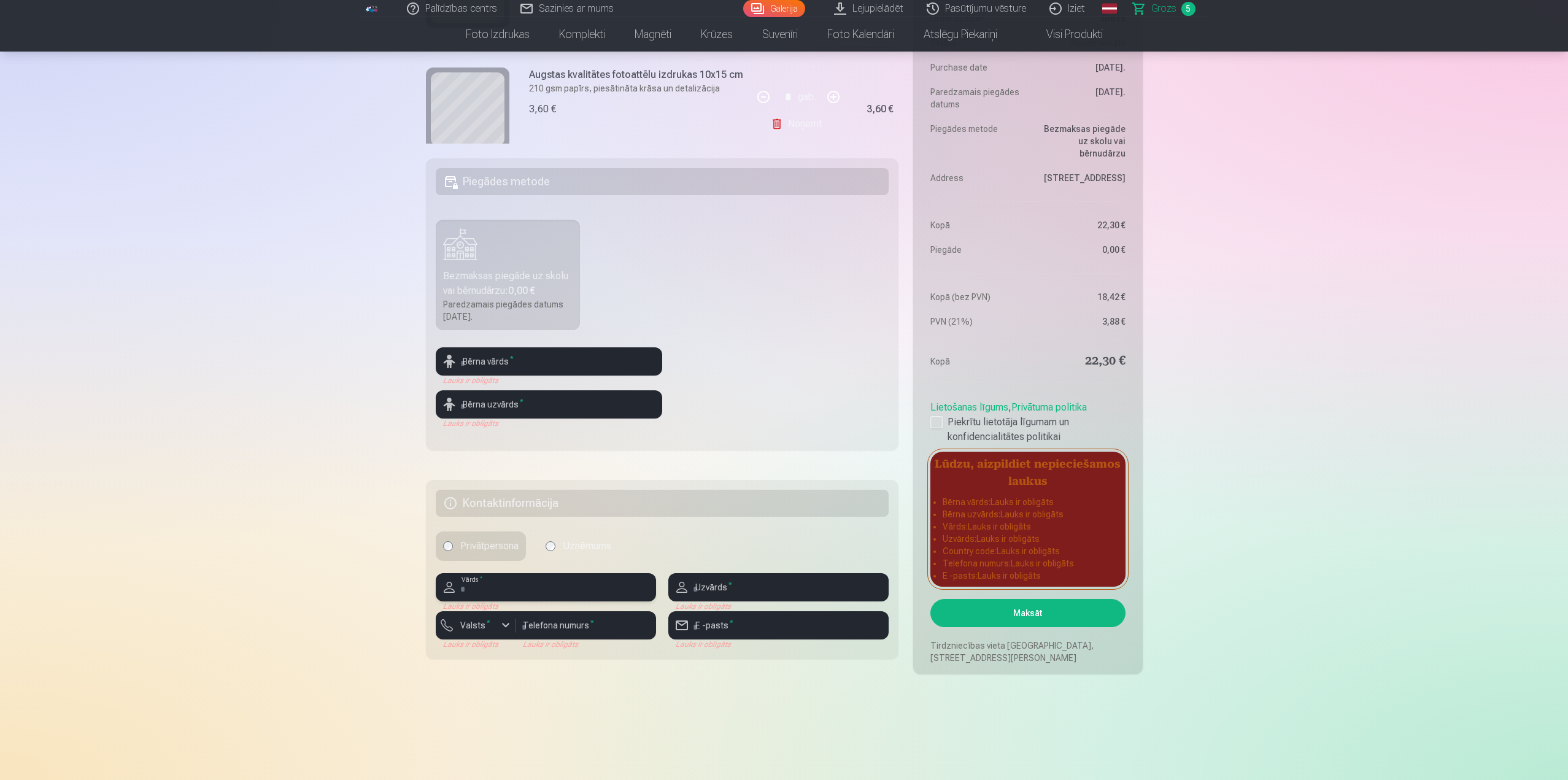
scroll to position [404, 0]
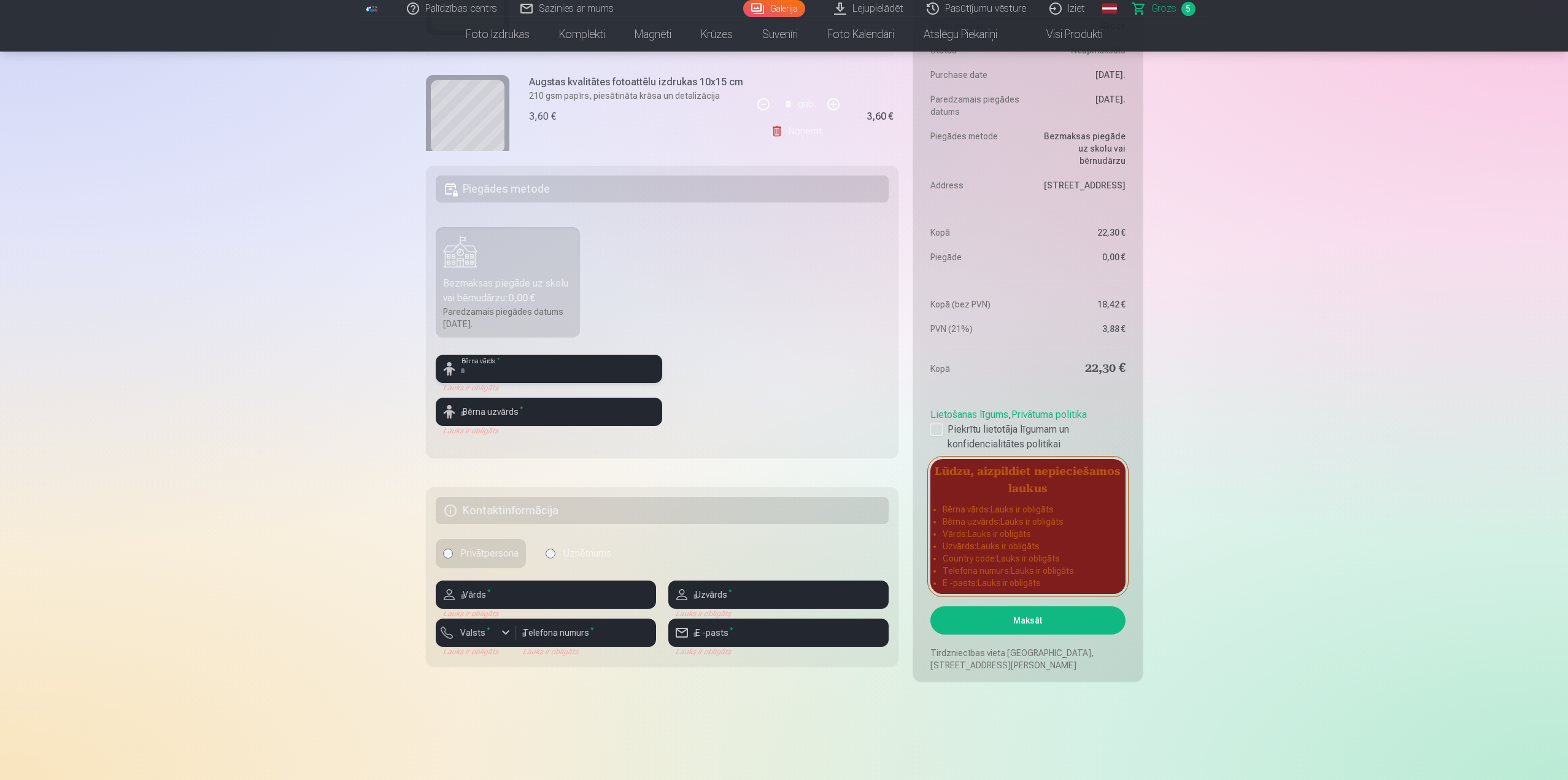
click at [502, 366] on input "text" at bounding box center [548, 369] width 226 height 28
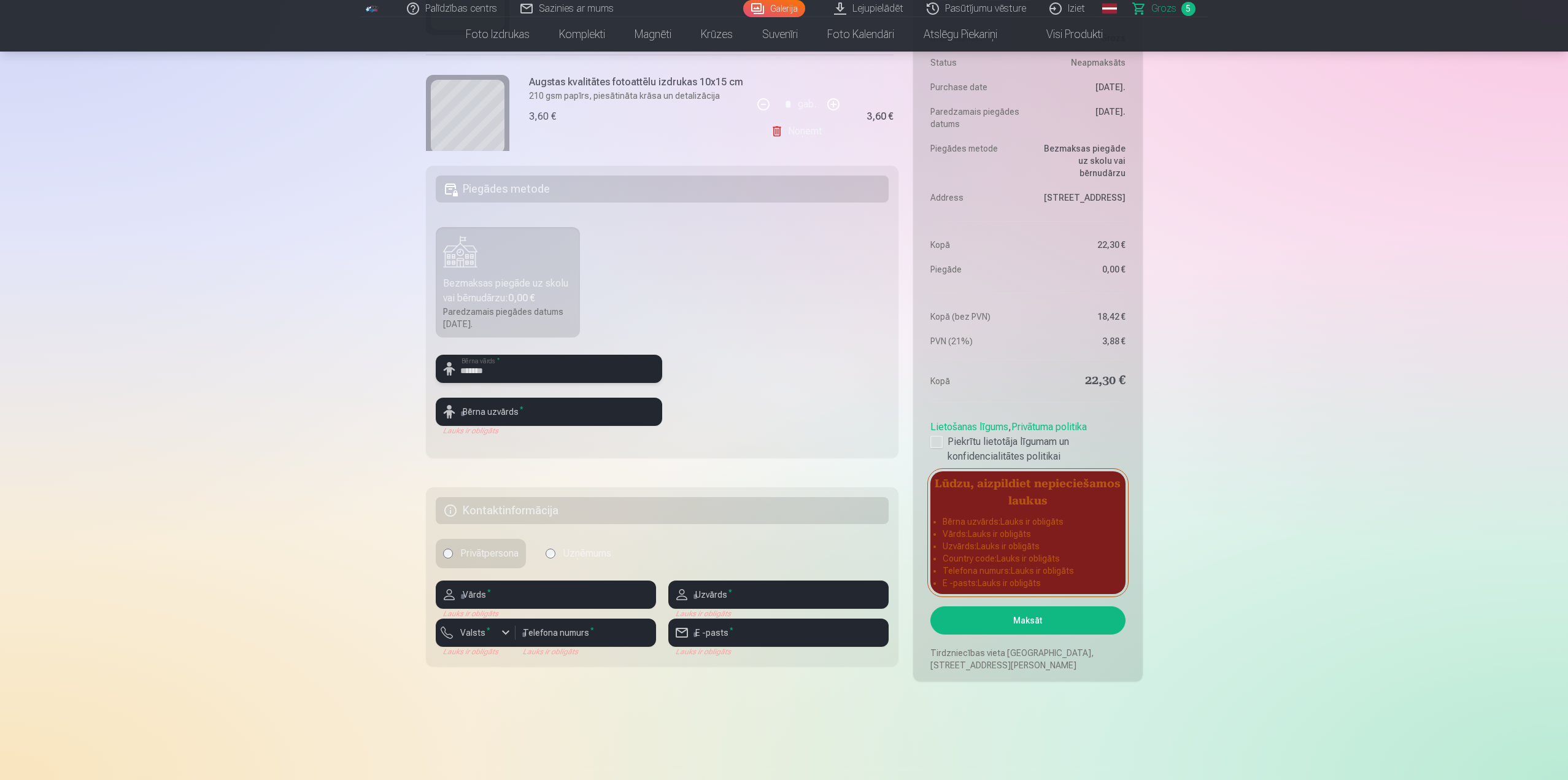
type input "*******"
click at [623, 418] on input "text" at bounding box center [548, 412] width 226 height 28
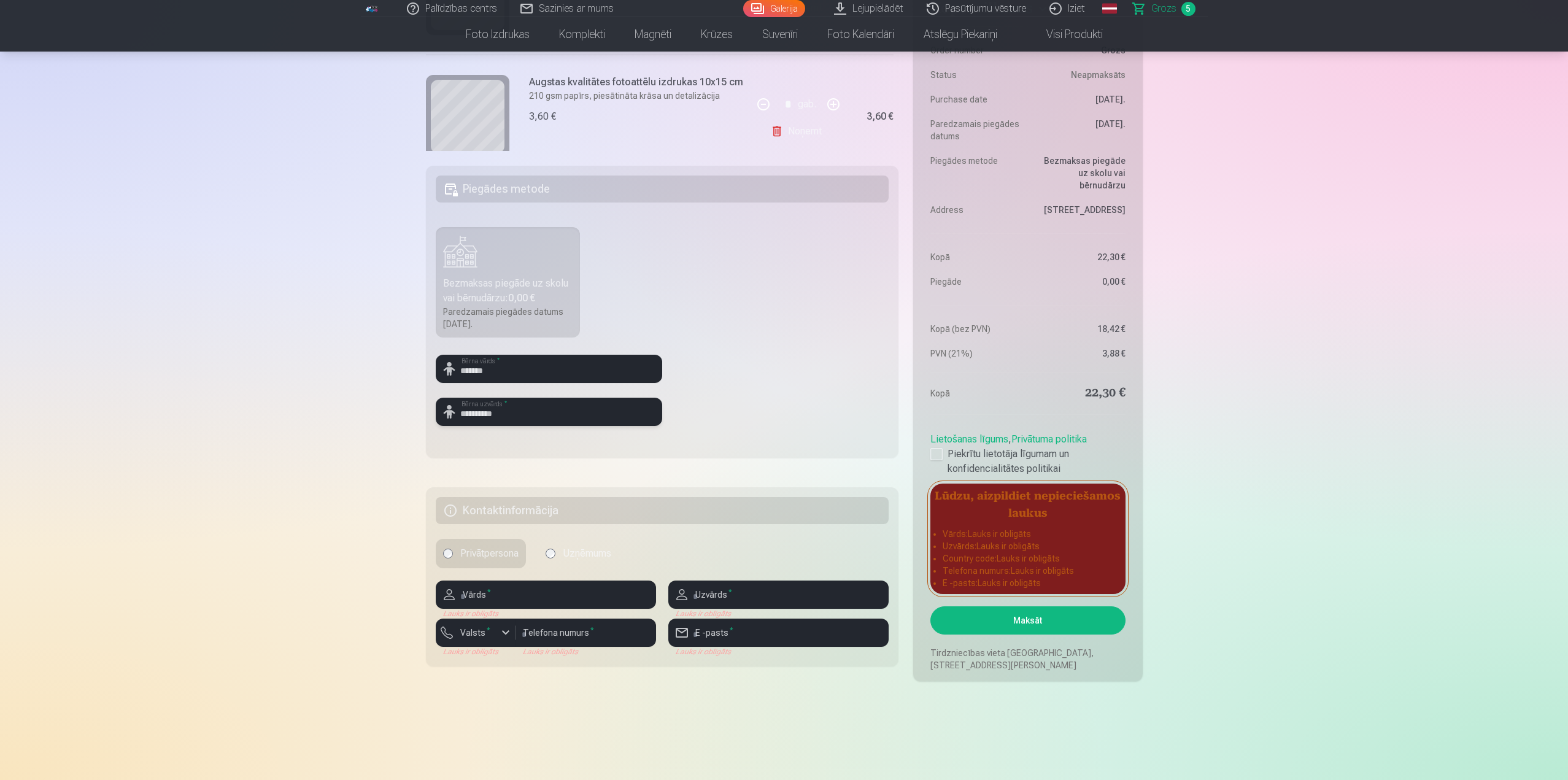
type input "**********"
click at [502, 369] on input "*******" at bounding box center [548, 369] width 226 height 28
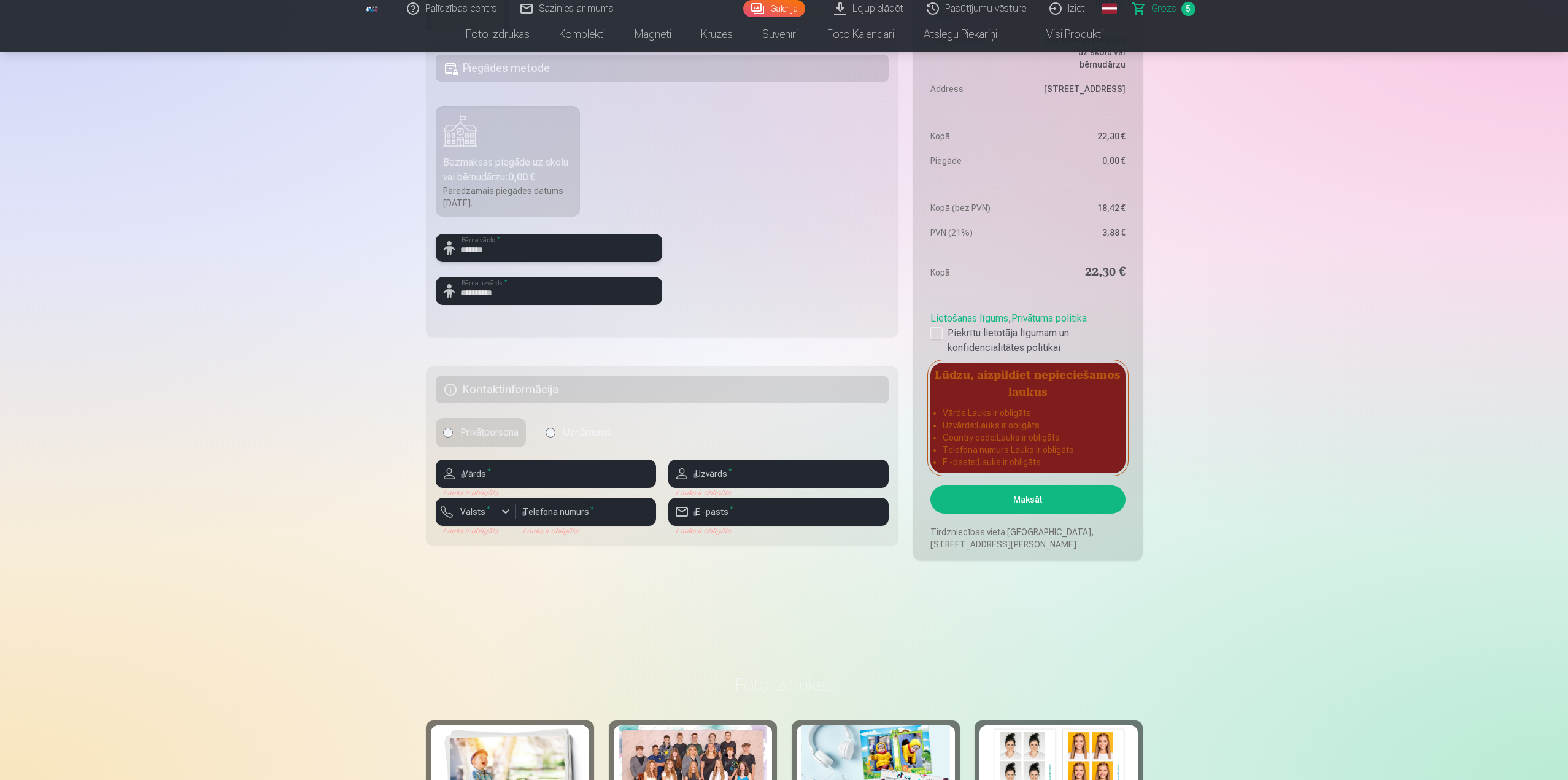
scroll to position [526, 0]
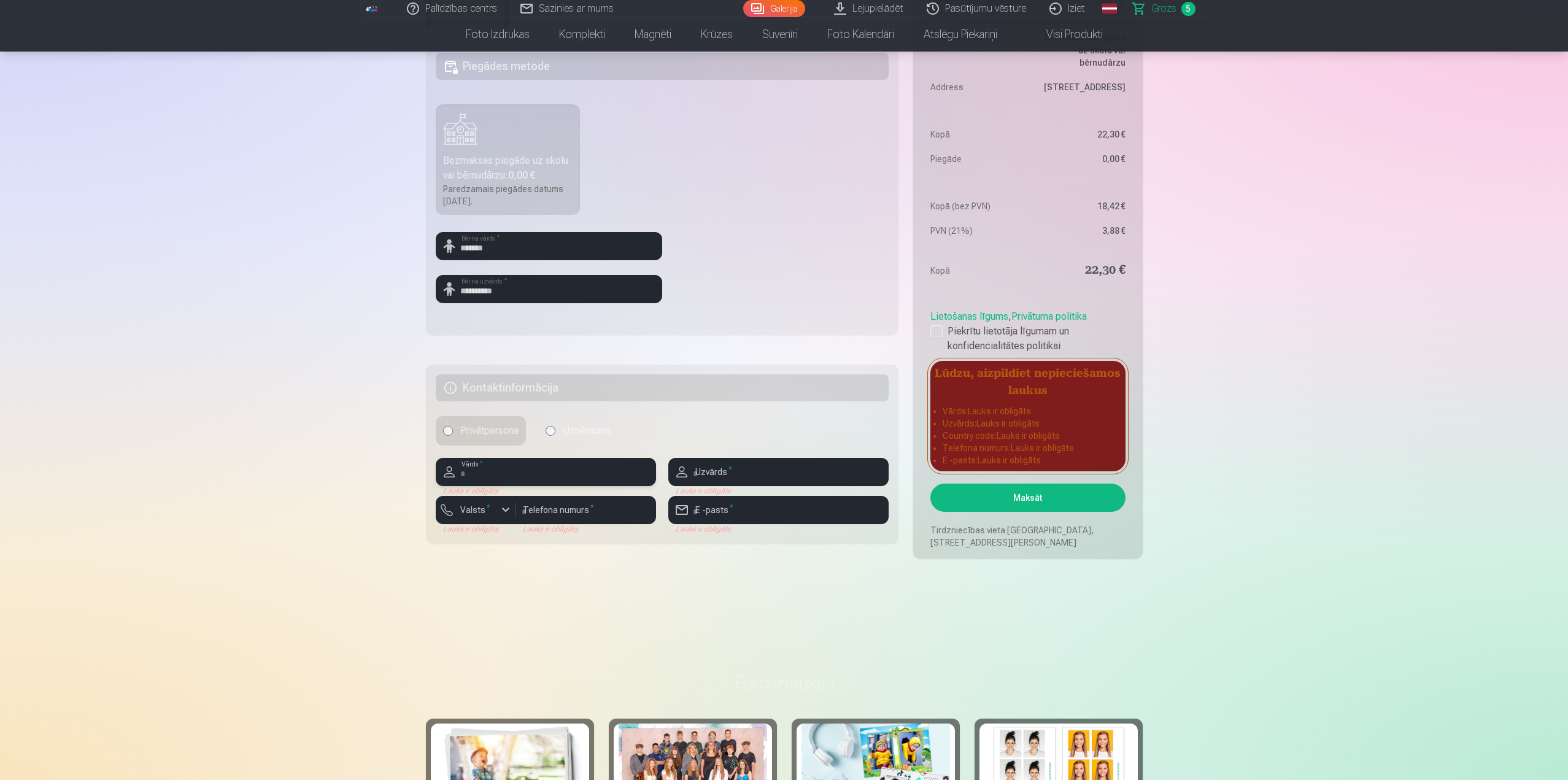
click at [499, 466] on input "text" at bounding box center [545, 472] width 220 height 28
type input "**********"
type input "********"
type input "**********"
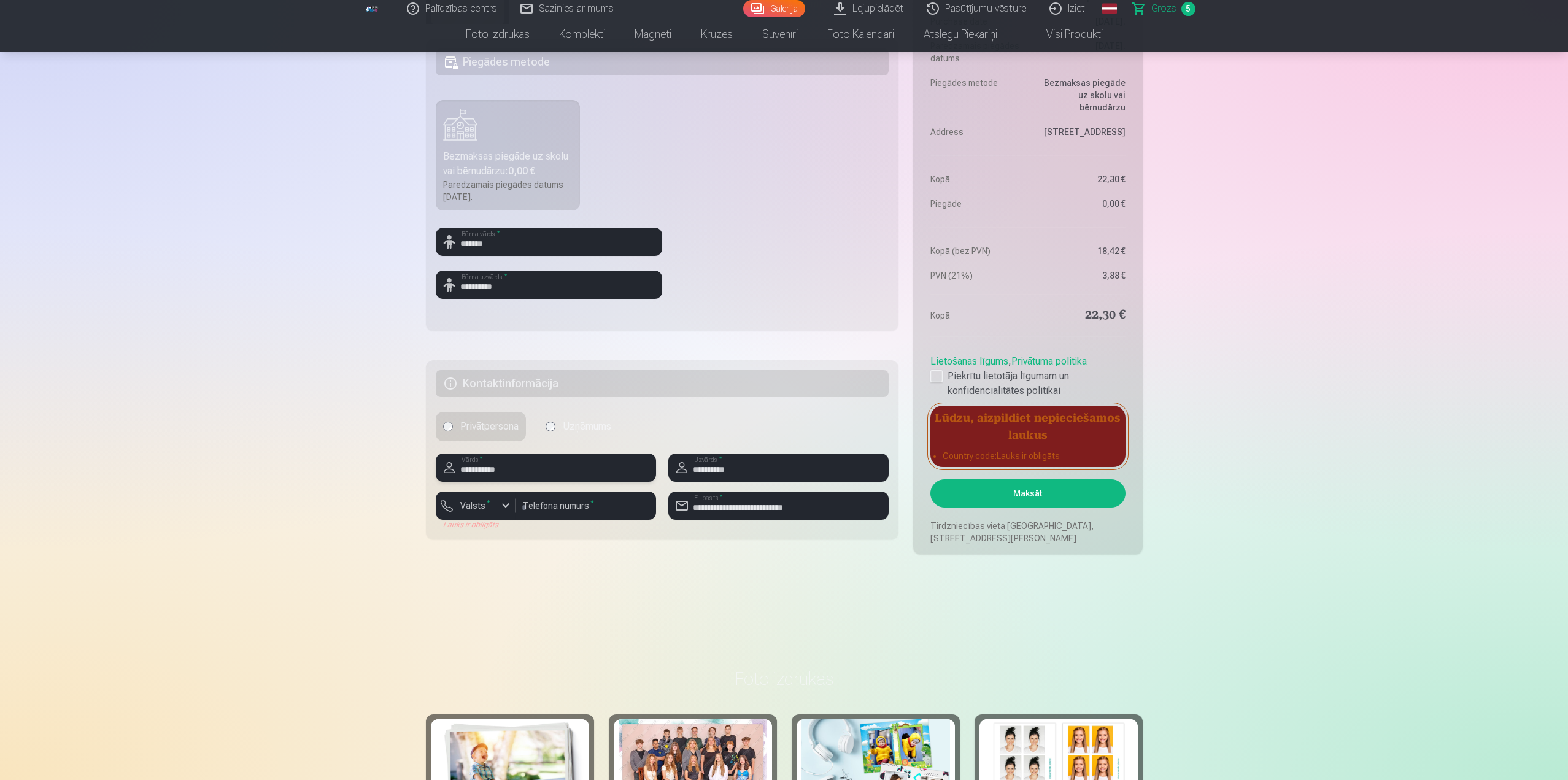
scroll to position [547, 0]
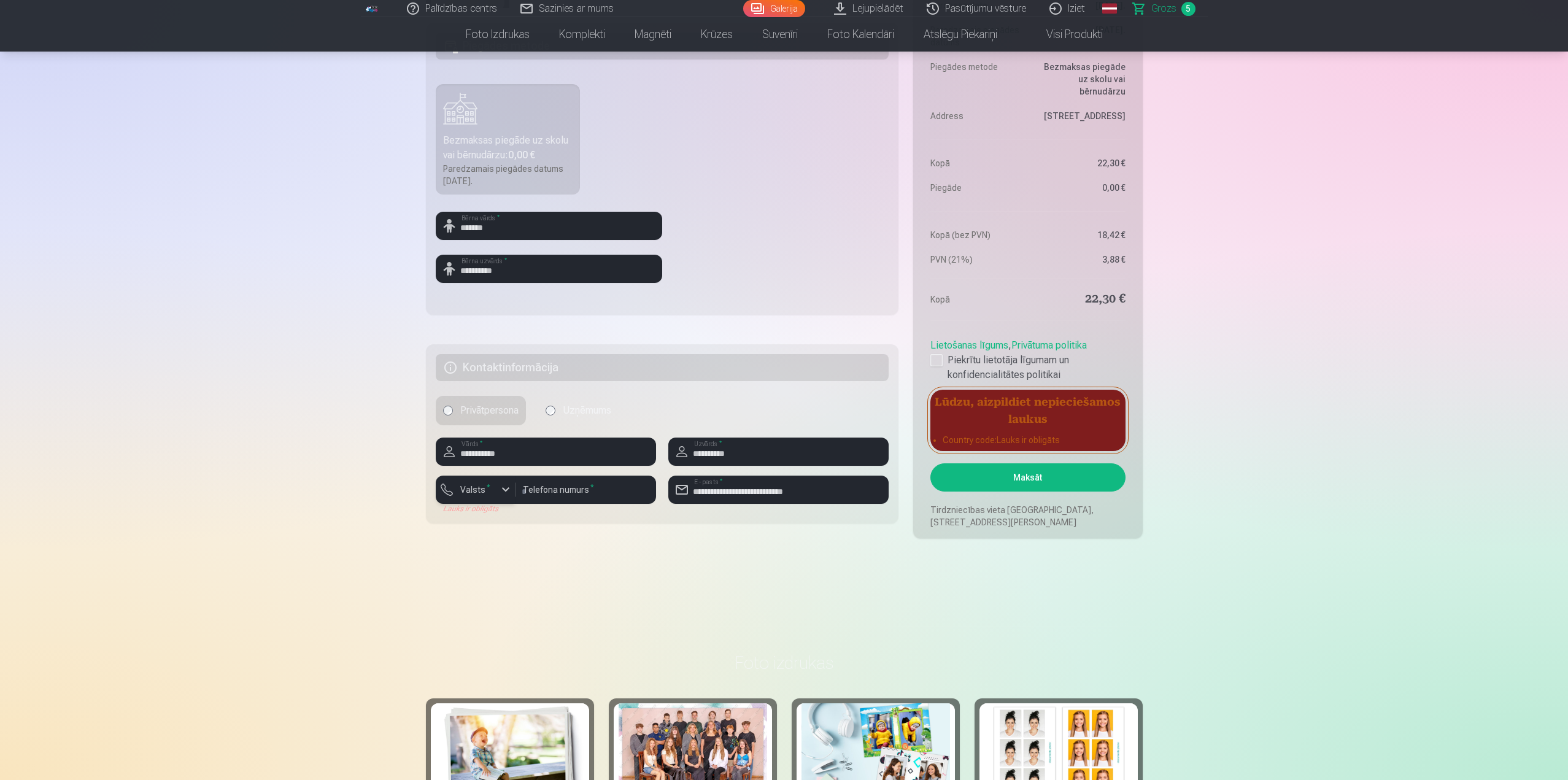
click at [507, 488] on div "button" at bounding box center [506, 490] width 15 height 15
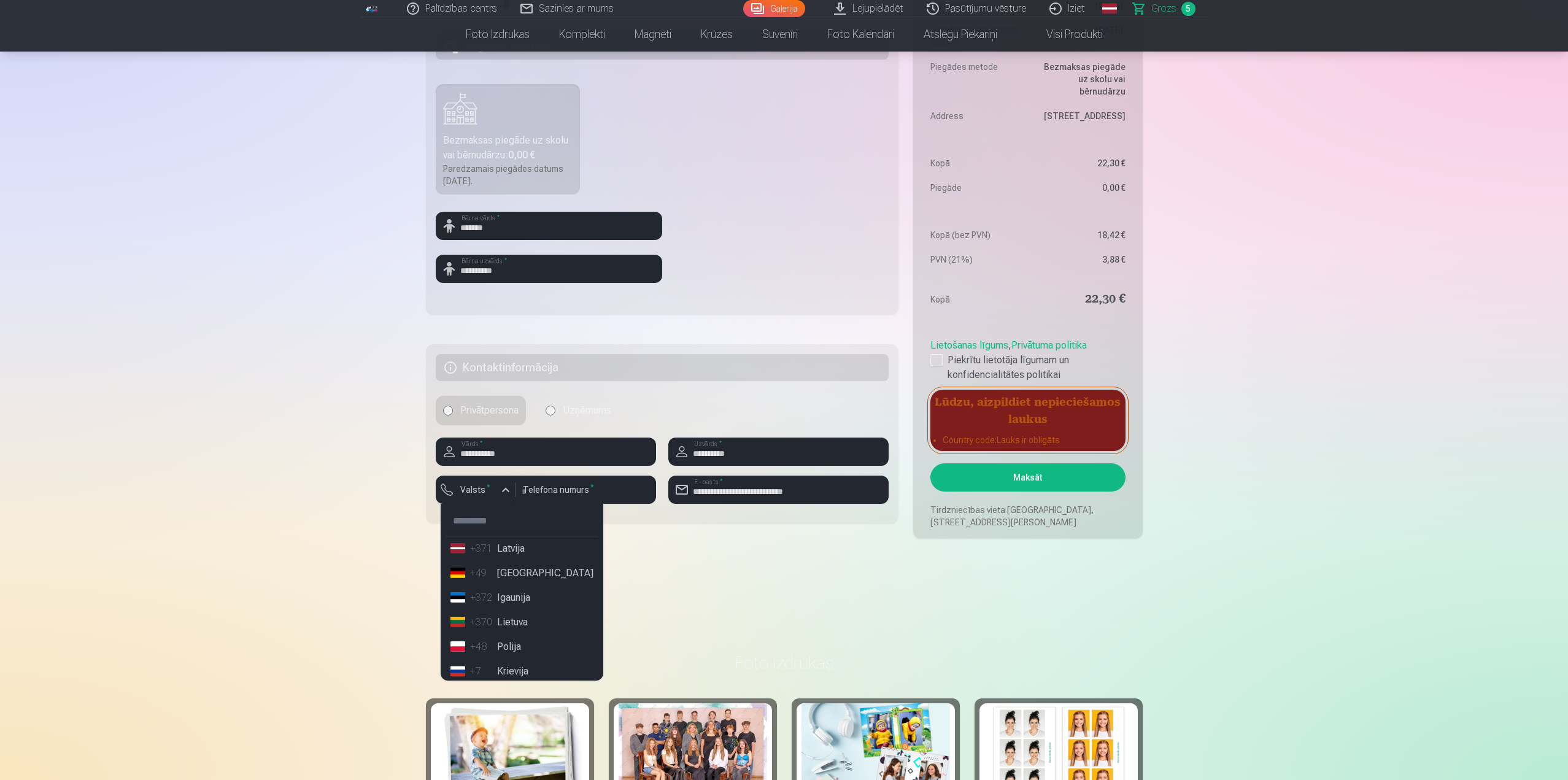
click at [514, 547] on li "+371 Latvija" at bounding box center [522, 549] width 153 height 25
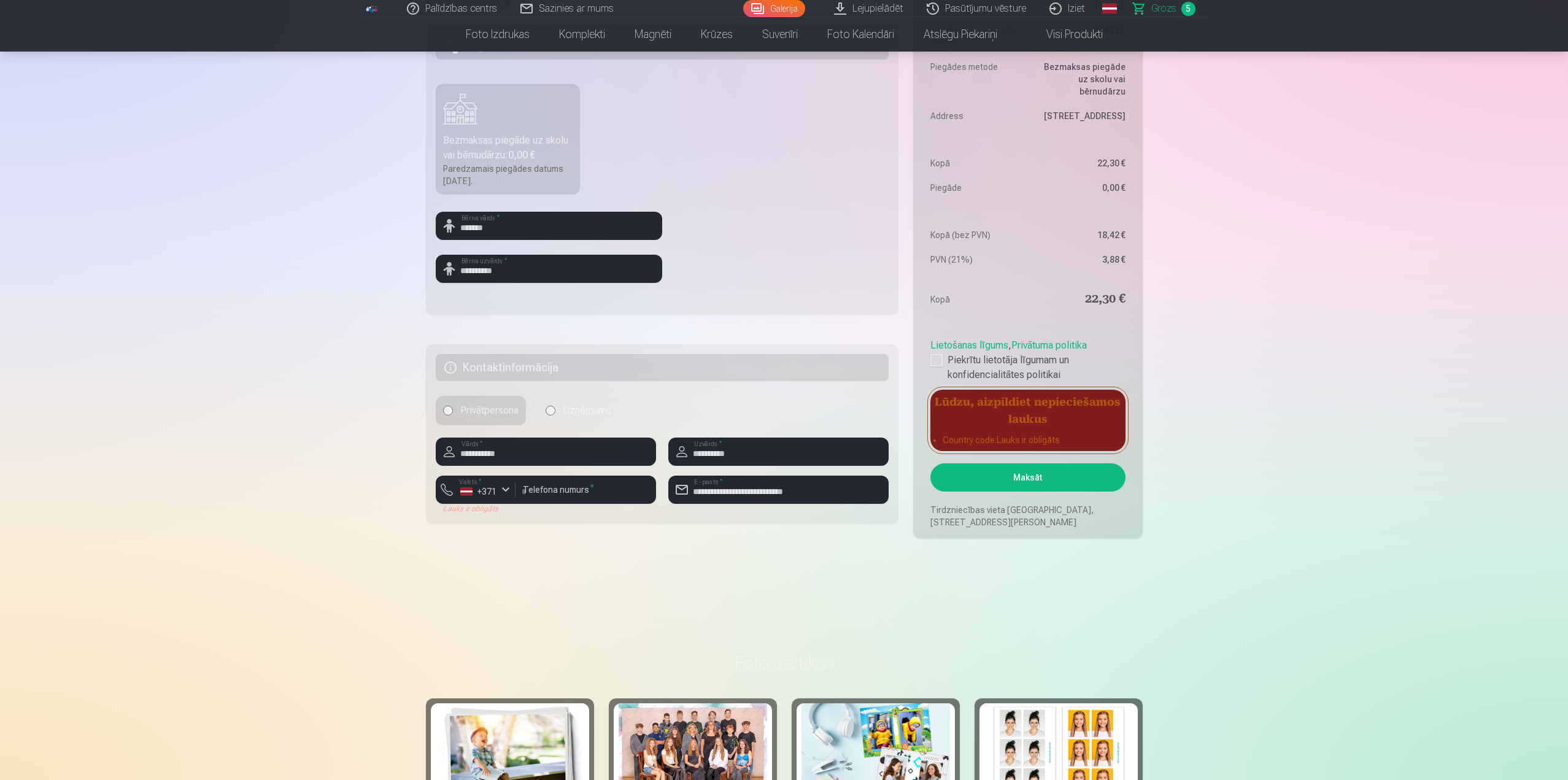
click at [637, 575] on main "Jūsu iepirkumu grozs Kopsavilkums Order number Grozs Status Neapmaksāts Purchas…" at bounding box center [784, 66] width 716 height 1060
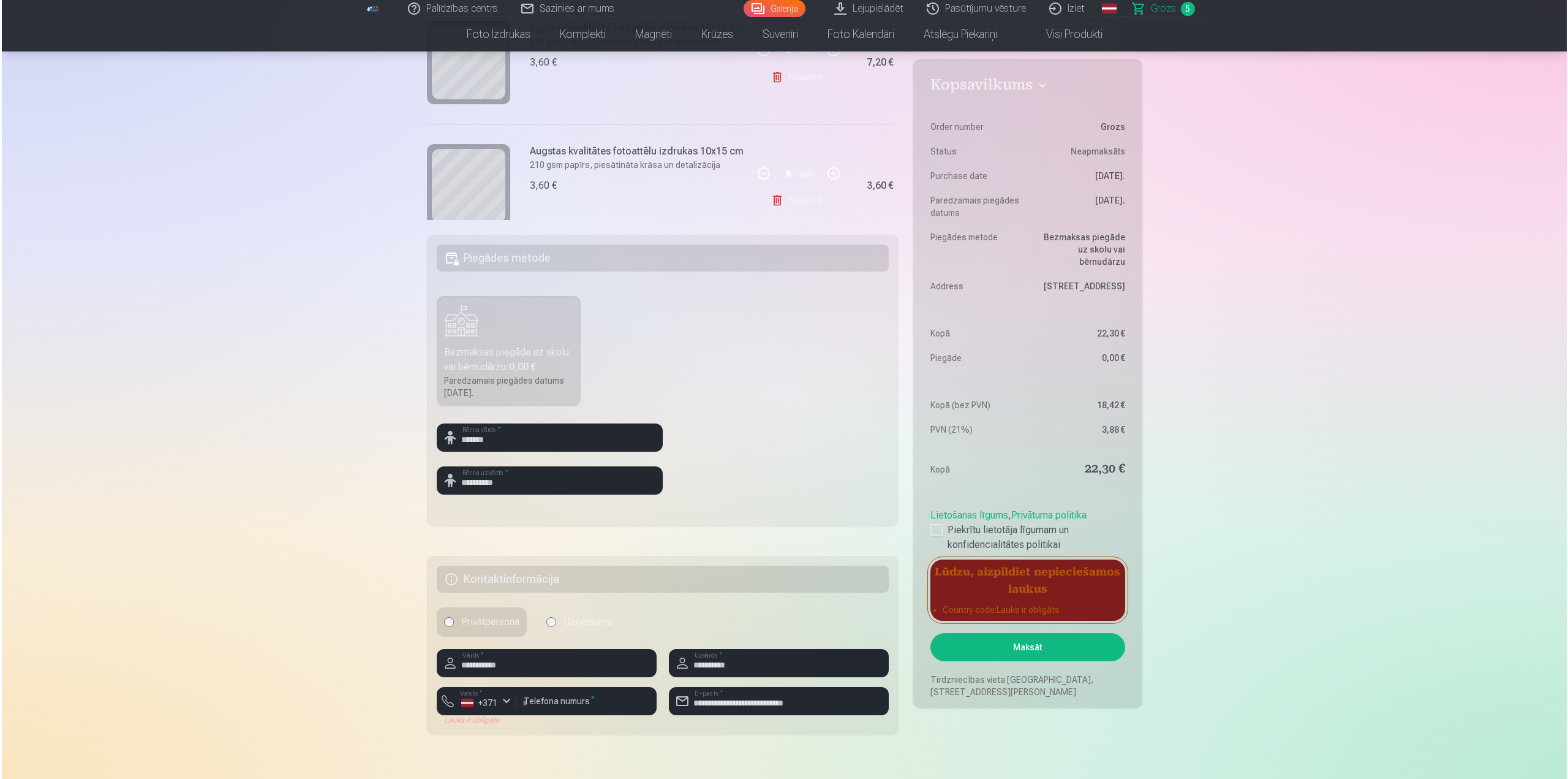
scroll to position [321, 0]
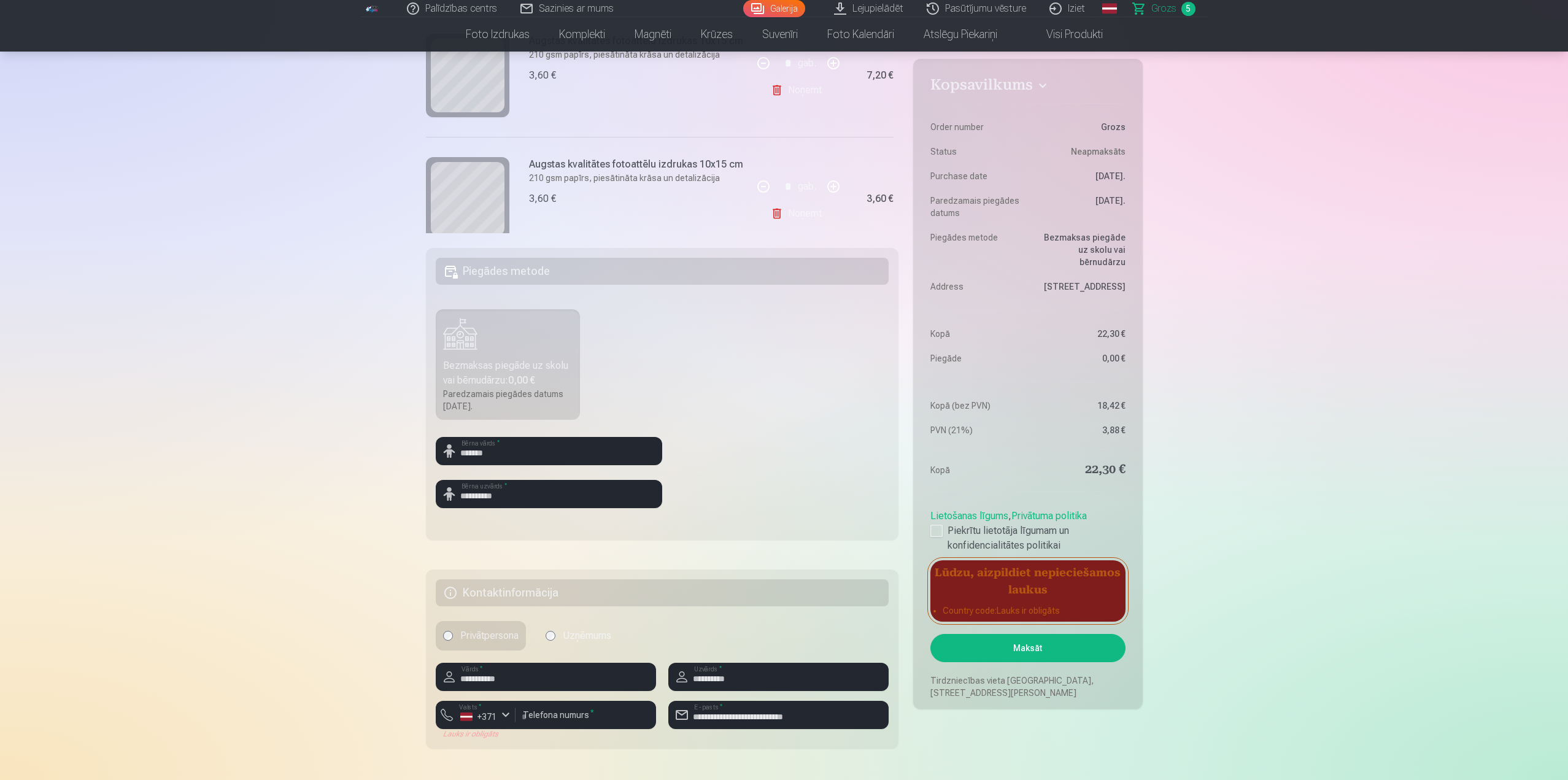
click at [1038, 649] on button "Maksāt" at bounding box center [1028, 648] width 194 height 28
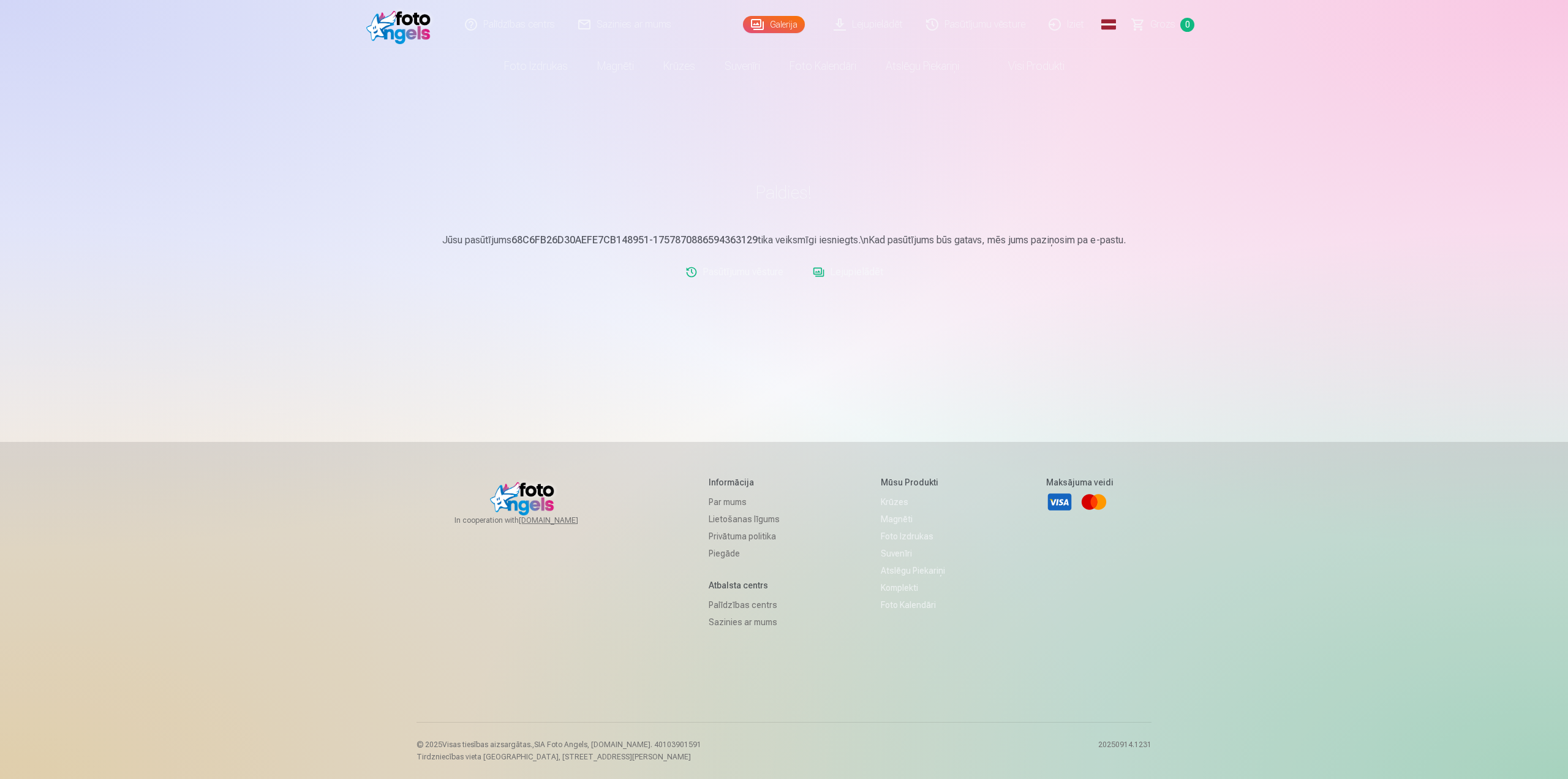
click at [854, 276] on link "Lejupielādēt" at bounding box center [849, 272] width 81 height 25
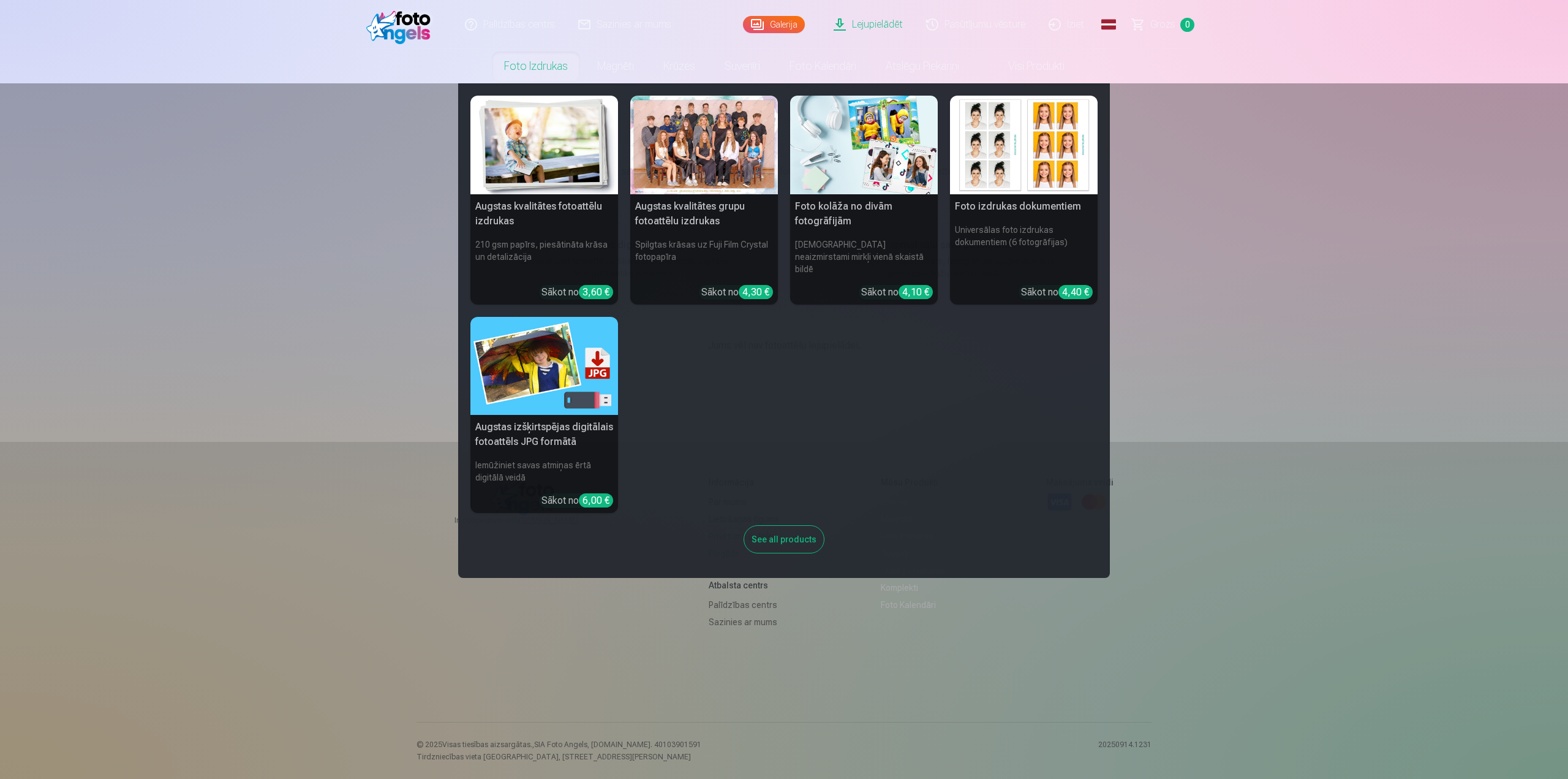
click at [538, 63] on link "Foto izdrukas" at bounding box center [535, 67] width 93 height 35
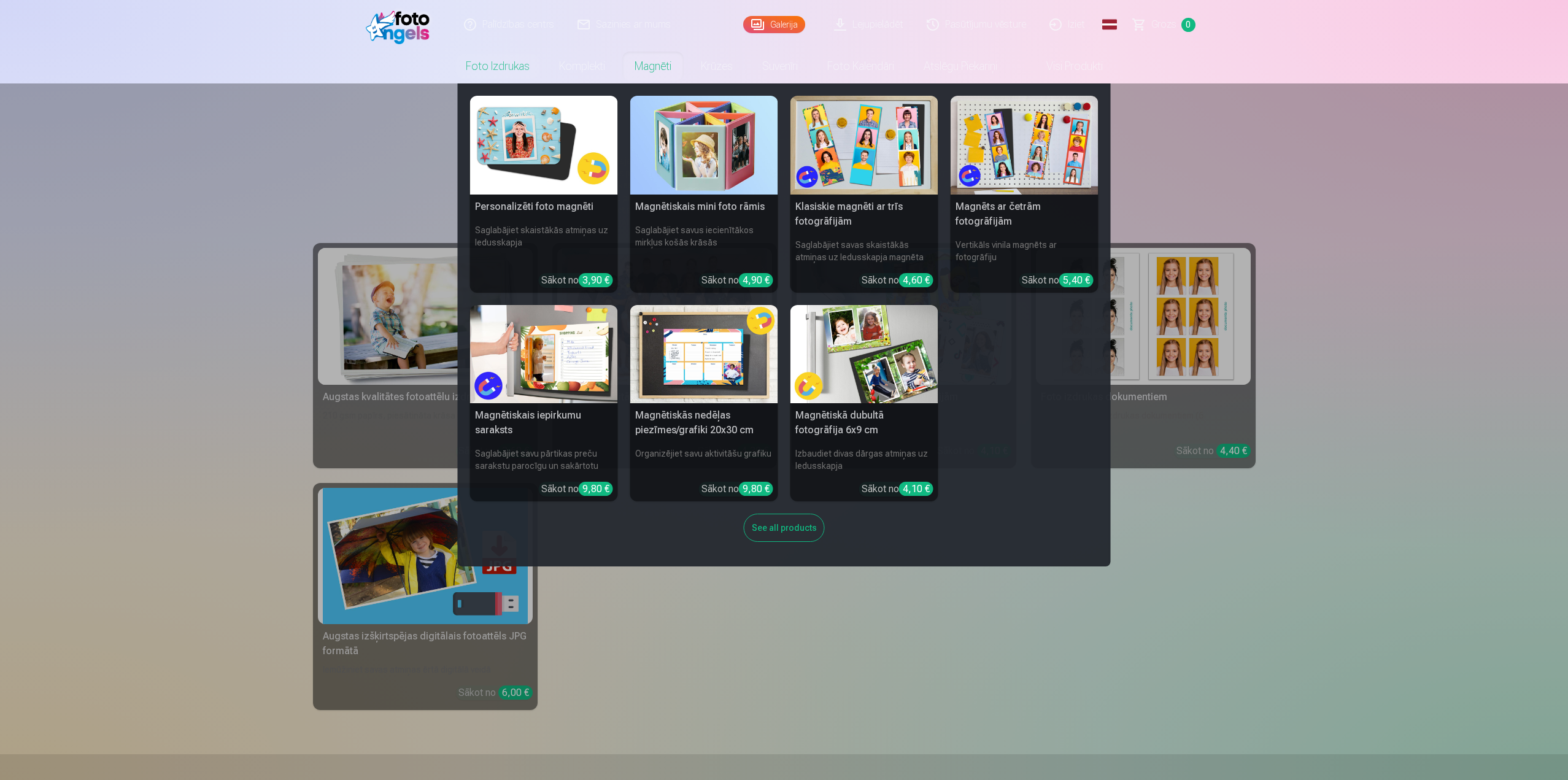
click at [642, 66] on link "Magnēti" at bounding box center [653, 67] width 66 height 35
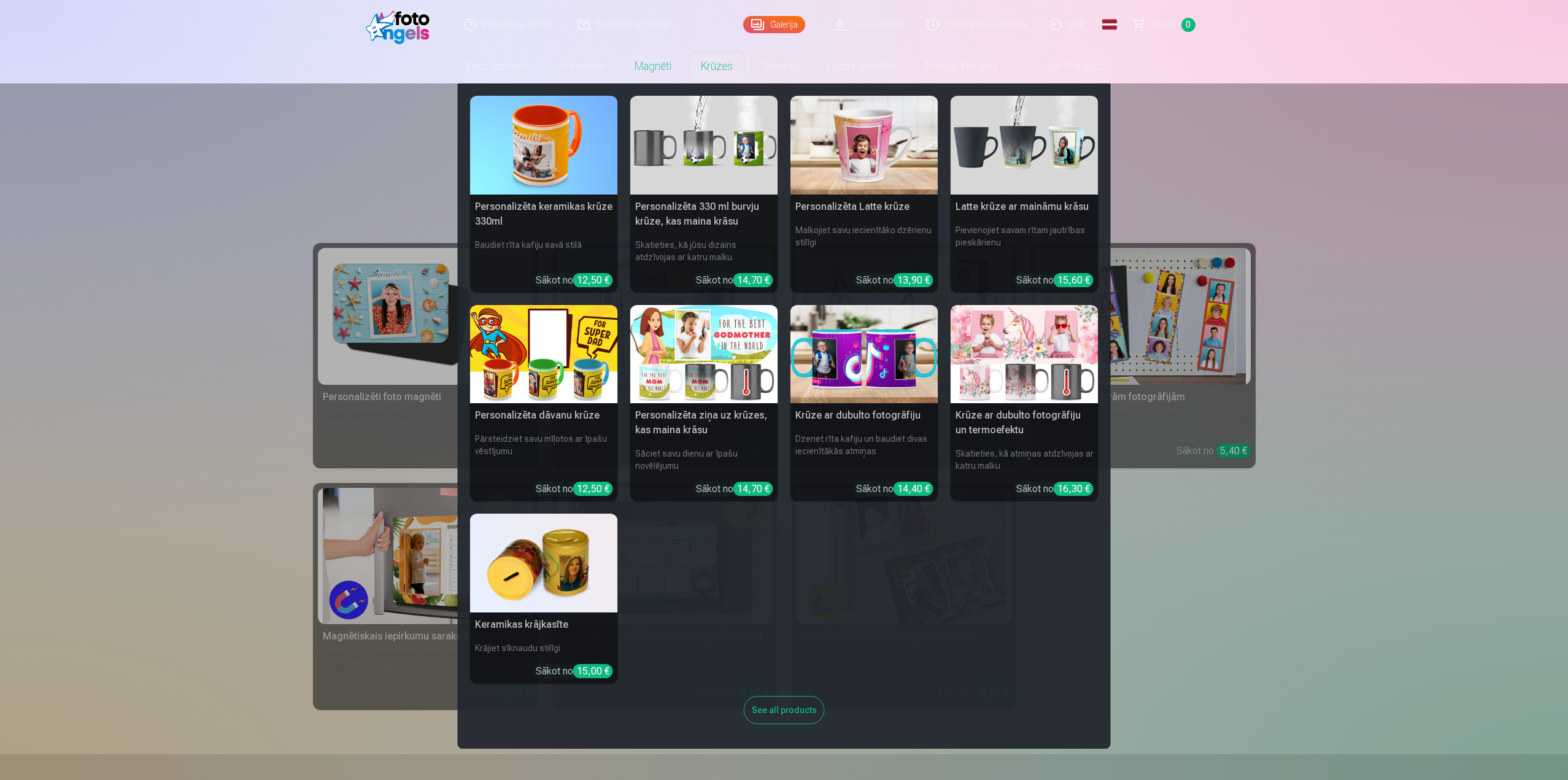
click at [706, 69] on link "Krūzes" at bounding box center [716, 67] width 62 height 35
